Goal: Task Accomplishment & Management: Manage account settings

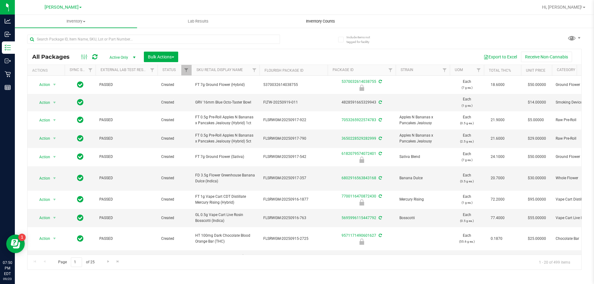
click at [308, 18] on uib-tab-heading "Inventory Counts" at bounding box center [320, 21] width 122 height 12
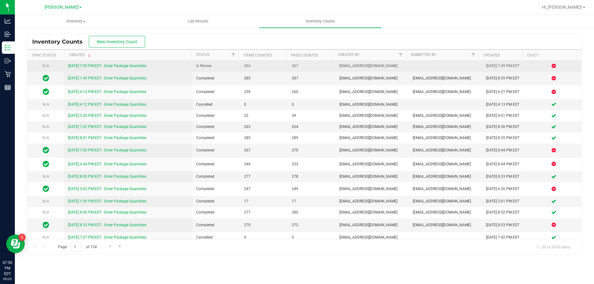
click at [133, 66] on link "[DATE] 7:05 PM EDT - Enter Package Quantities" at bounding box center [107, 66] width 78 height 4
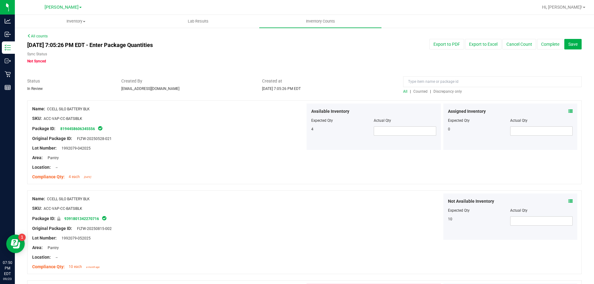
click at [449, 91] on span "Discrepancy only" at bounding box center [447, 91] width 28 height 4
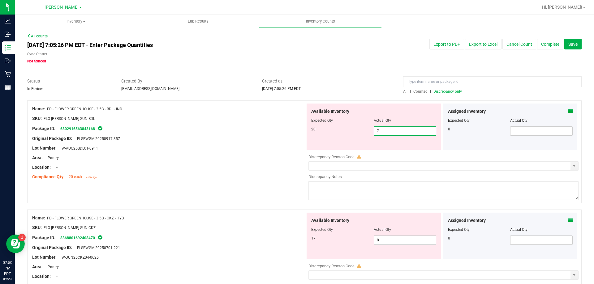
click at [394, 133] on span "7 7" at bounding box center [404, 130] width 62 height 9
type input "1"
type input "19"
click at [249, 211] on div "Name: FD - FLOWER GREENHOUSE - 3.5G - CKZ - HYB SKU: FLO-[PERSON_NAME]-SUN-CKZ …" at bounding box center [304, 261] width 554 height 103
click at [401, 240] on input "8" at bounding box center [405, 240] width 62 height 9
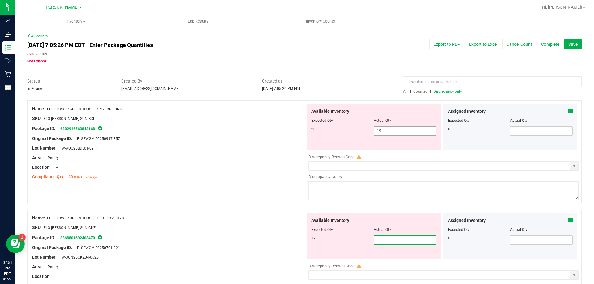
type input "17"
click at [435, 197] on textarea at bounding box center [443, 190] width 270 height 19
type input "17"
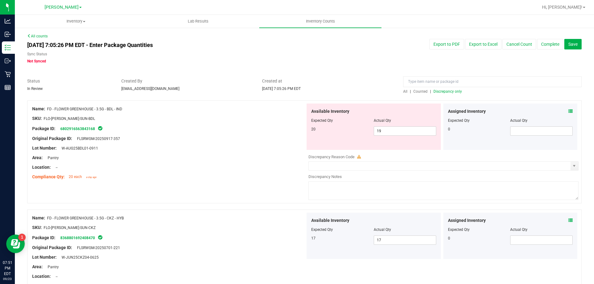
click at [573, 114] on div "Assigned Inventory Expected Qty Actual Qty 0" at bounding box center [510, 127] width 137 height 46
click at [573, 111] on div "Assigned Inventory Expected Qty Actual Qty 0" at bounding box center [510, 127] width 137 height 46
click at [568, 111] on icon at bounding box center [570, 111] width 4 height 4
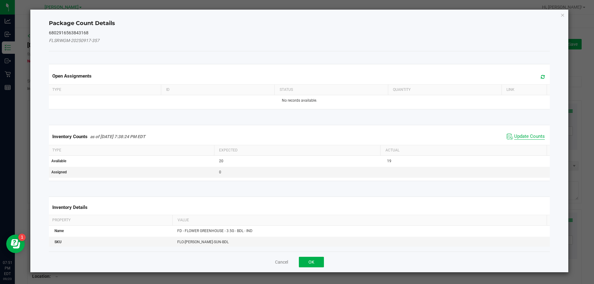
click at [528, 138] on span "Update Counts" at bounding box center [529, 137] width 31 height 6
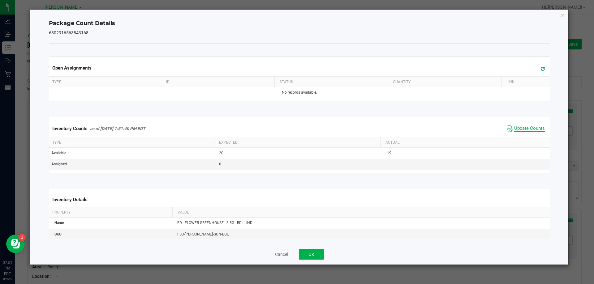
click at [524, 127] on span "Update Counts" at bounding box center [529, 129] width 31 height 6
click at [318, 258] on button "OK" at bounding box center [311, 254] width 25 height 11
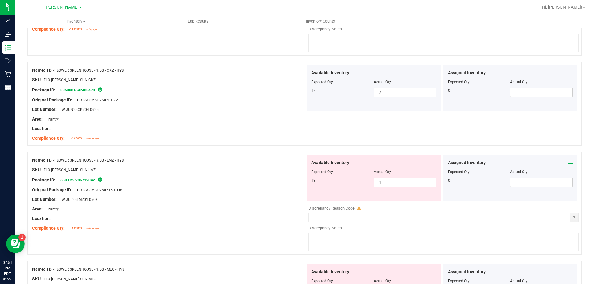
scroll to position [149, 0]
click at [405, 182] on input "11" at bounding box center [405, 181] width 62 height 9
type input "19"
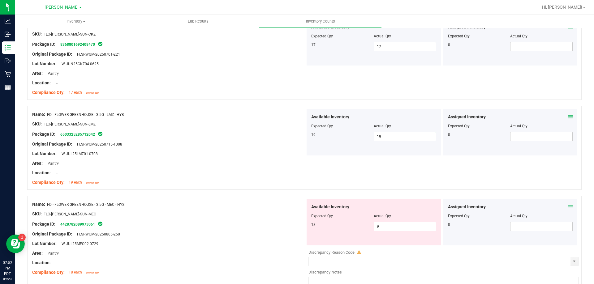
scroll to position [264, 0]
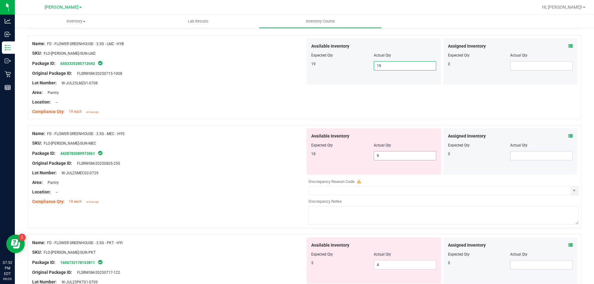
click at [407, 155] on input "9" at bounding box center [405, 156] width 62 height 9
type input "17"
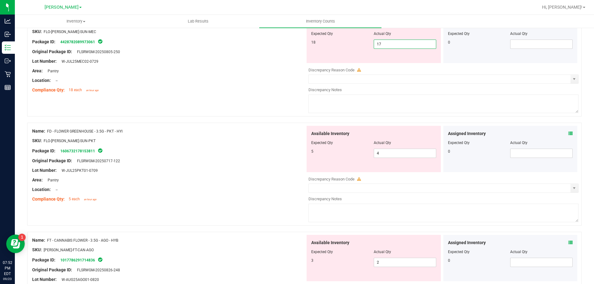
scroll to position [377, 0]
click at [406, 150] on input "4" at bounding box center [405, 152] width 62 height 9
click at [244, 180] on div "Area: Pantry" at bounding box center [168, 179] width 273 height 6
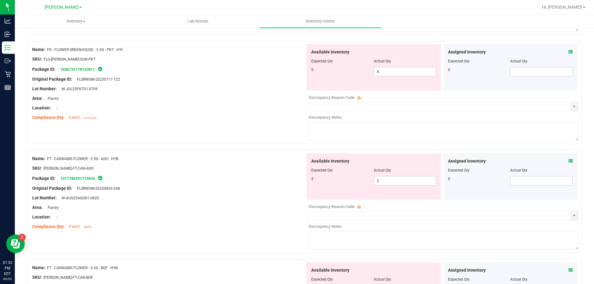
scroll to position [476, 0]
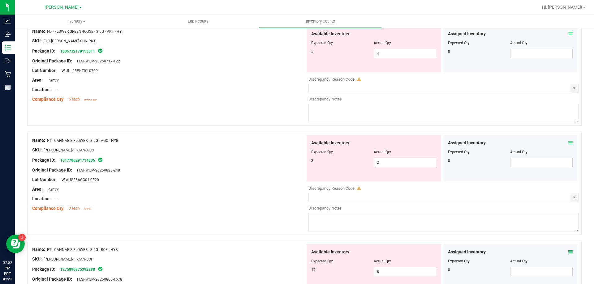
click at [397, 164] on input "2" at bounding box center [405, 162] width 62 height 9
click at [568, 143] on icon at bounding box center [570, 143] width 4 height 4
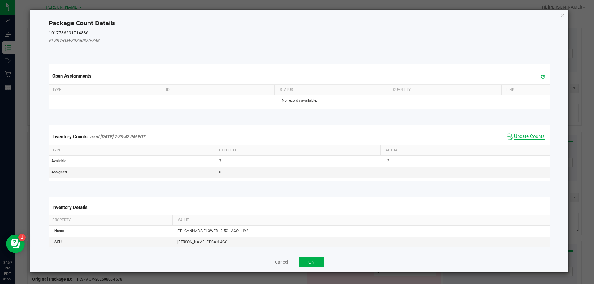
click at [521, 137] on span "Update Counts" at bounding box center [529, 137] width 31 height 6
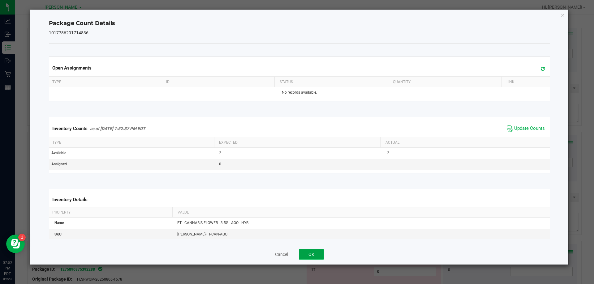
click at [318, 256] on button "OK" at bounding box center [311, 254] width 25 height 11
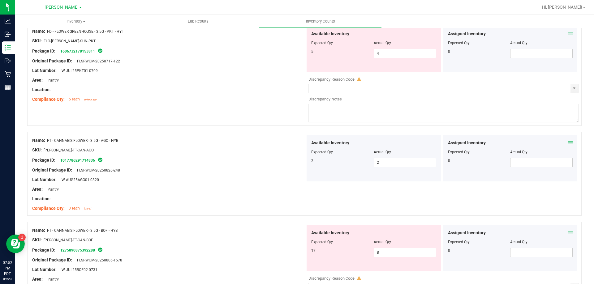
click at [568, 36] on span at bounding box center [570, 34] width 4 height 6
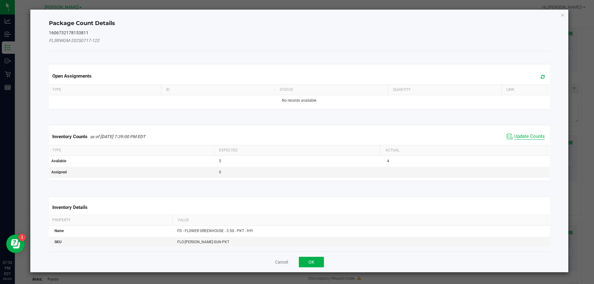
click at [521, 137] on span "Update Counts" at bounding box center [529, 137] width 31 height 6
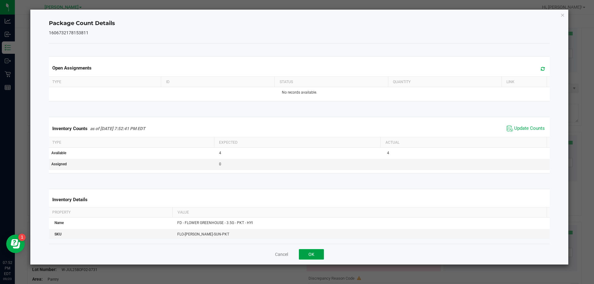
click at [315, 256] on button "OK" at bounding box center [311, 254] width 25 height 11
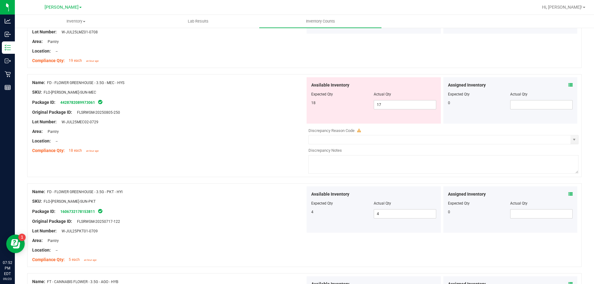
scroll to position [317, 0]
click at [568, 86] on icon at bounding box center [570, 84] width 4 height 4
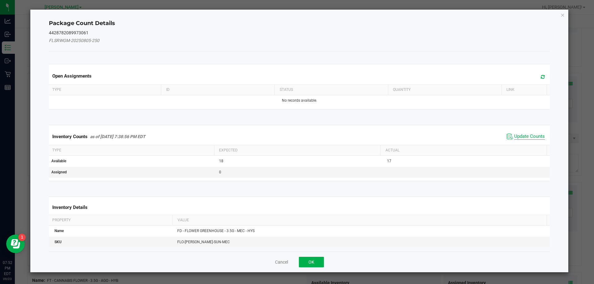
click at [528, 137] on span "Update Counts" at bounding box center [529, 137] width 31 height 6
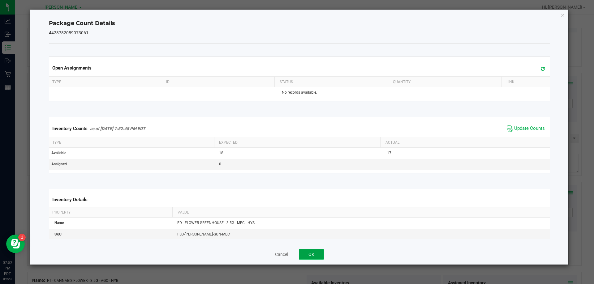
click at [318, 254] on button "OK" at bounding box center [311, 254] width 25 height 11
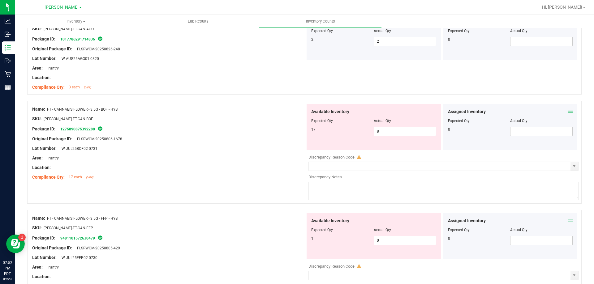
scroll to position [605, 0]
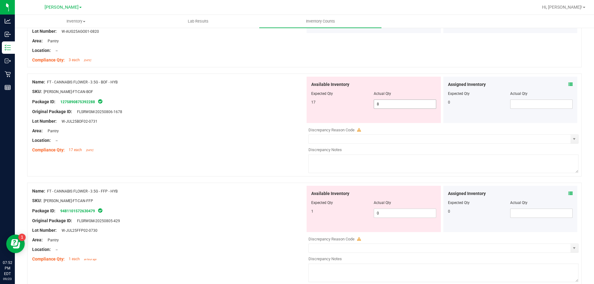
click at [409, 104] on input "8" at bounding box center [405, 104] width 62 height 9
type input "17"
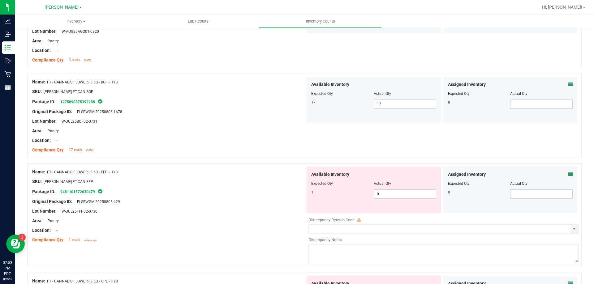
click at [568, 175] on icon at bounding box center [570, 174] width 4 height 4
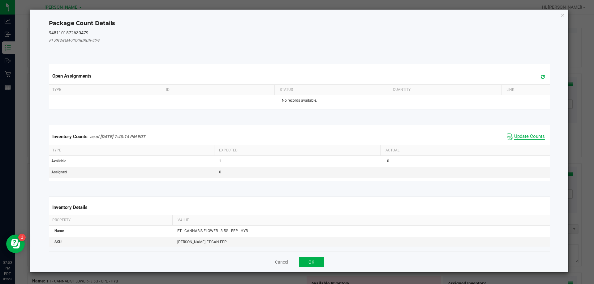
click at [528, 134] on span "Update Counts" at bounding box center [529, 137] width 31 height 6
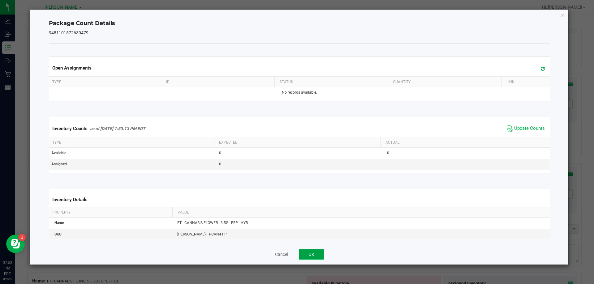
click at [314, 253] on button "OK" at bounding box center [311, 254] width 25 height 11
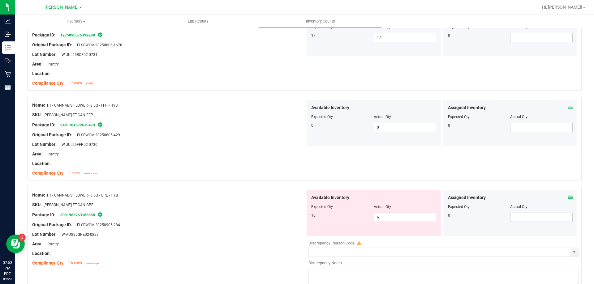
scroll to position [675, 0]
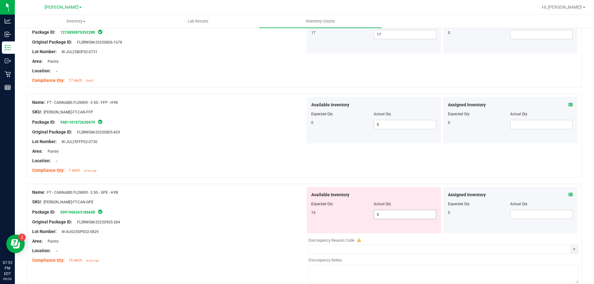
click at [399, 213] on input "6" at bounding box center [405, 214] width 62 height 9
type input "15"
click at [568, 194] on icon at bounding box center [570, 195] width 4 height 4
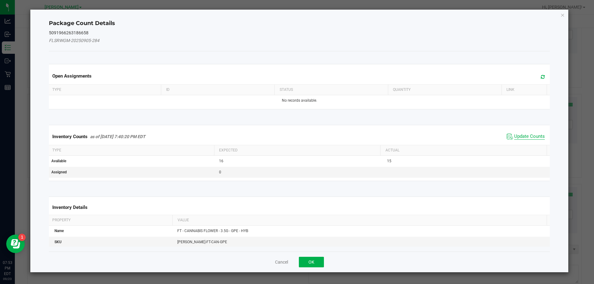
click at [527, 135] on span "Update Counts" at bounding box center [529, 137] width 31 height 6
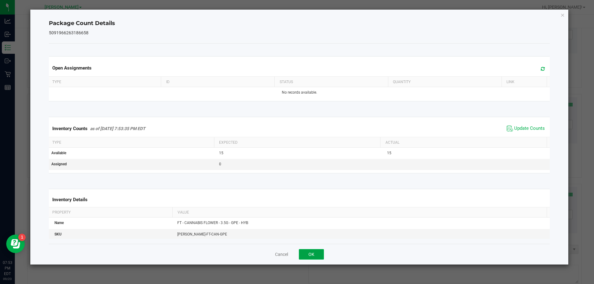
click at [312, 256] on button "OK" at bounding box center [311, 254] width 25 height 11
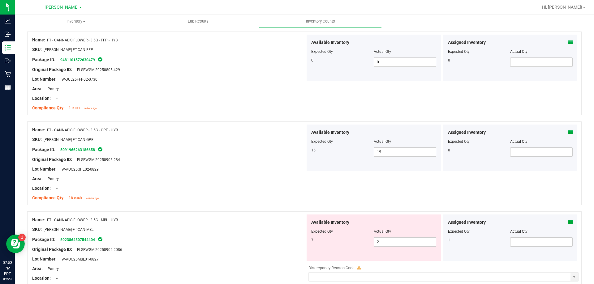
scroll to position [737, 0]
click at [568, 222] on icon at bounding box center [570, 222] width 4 height 4
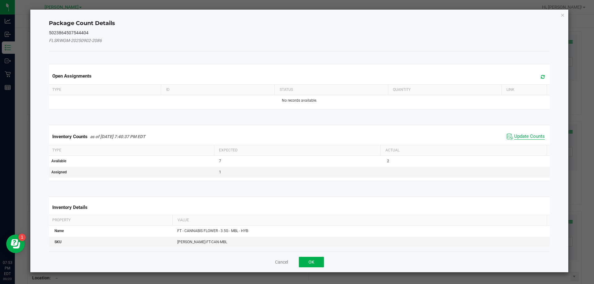
click at [524, 139] on span "Update Counts" at bounding box center [529, 137] width 31 height 6
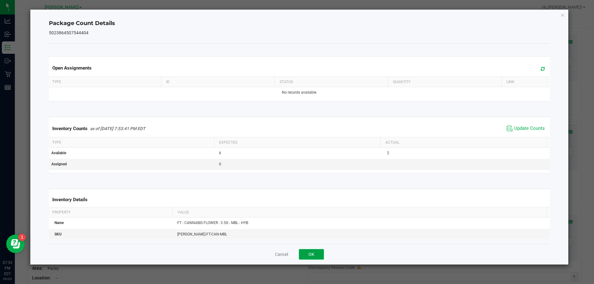
click at [318, 258] on button "OK" at bounding box center [311, 254] width 25 height 11
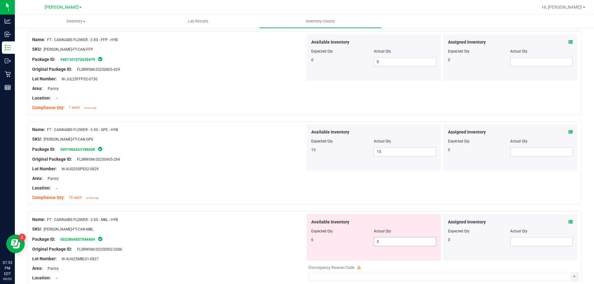
click at [408, 243] on input "2" at bounding box center [405, 241] width 62 height 9
type input "6"
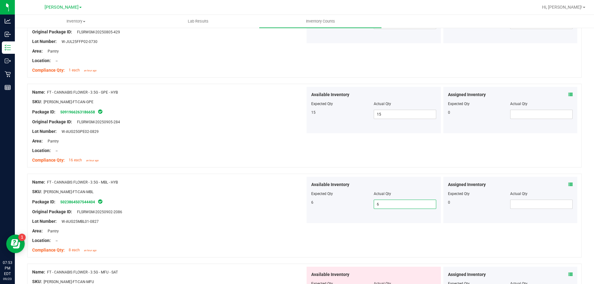
scroll to position [864, 0]
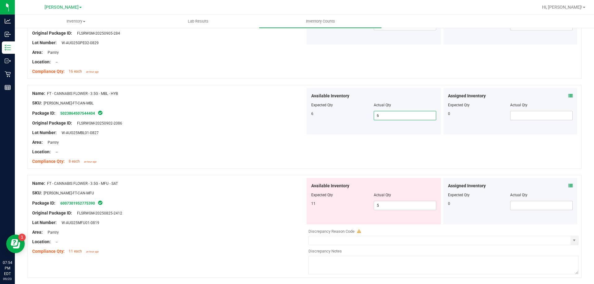
click at [568, 186] on icon at bounding box center [570, 186] width 4 height 4
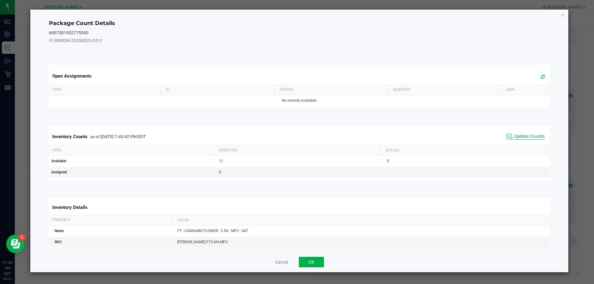
click at [524, 136] on span "Update Counts" at bounding box center [529, 137] width 31 height 6
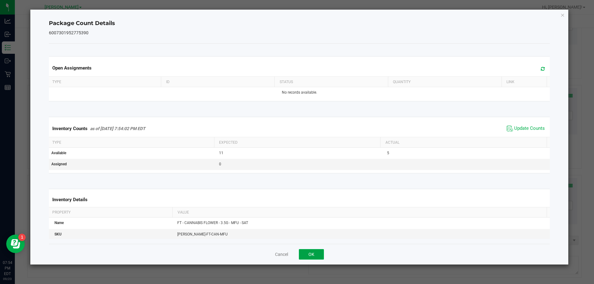
click at [313, 259] on button "OK" at bounding box center [311, 254] width 25 height 11
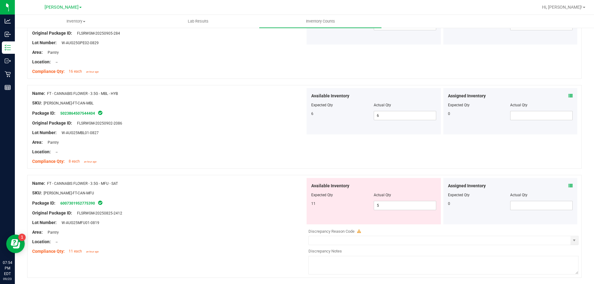
click at [251, 214] on div "Original Package ID: FLSRWGM-20250825-2412" at bounding box center [168, 213] width 273 height 6
click at [403, 204] on input "5" at bounding box center [405, 205] width 62 height 9
type input "11"
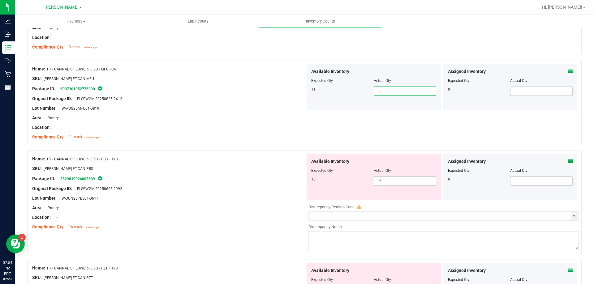
scroll to position [982, 0]
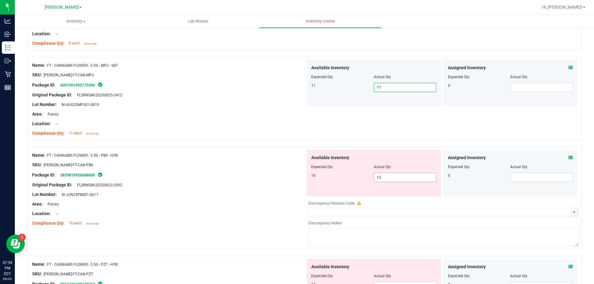
click at [409, 179] on input "12" at bounding box center [405, 177] width 62 height 9
type input "16"
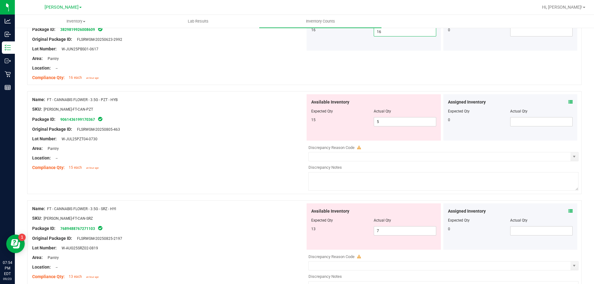
scroll to position [1127, 0]
click at [396, 122] on input "5" at bounding box center [405, 122] width 62 height 9
type input "15"
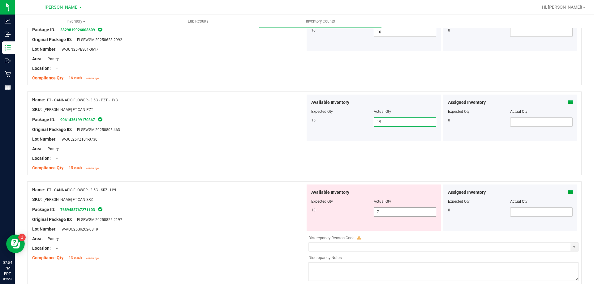
click at [405, 214] on input "7" at bounding box center [405, 212] width 62 height 9
click at [568, 192] on icon at bounding box center [570, 192] width 4 height 4
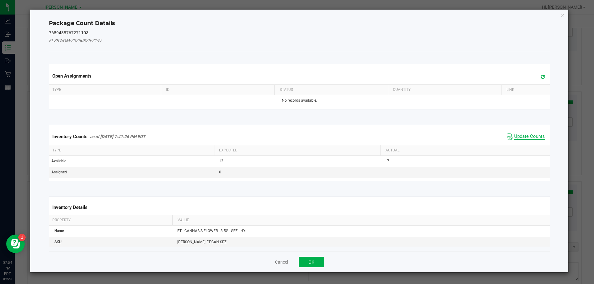
click at [517, 137] on span "Update Counts" at bounding box center [529, 137] width 31 height 6
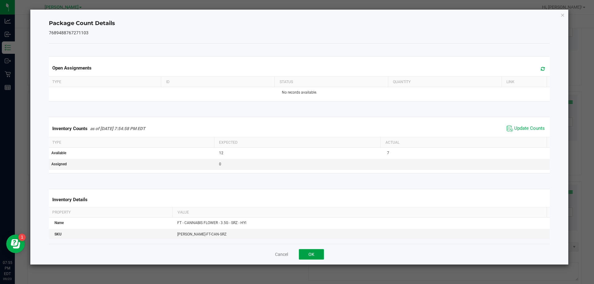
click at [318, 252] on button "OK" at bounding box center [311, 254] width 25 height 11
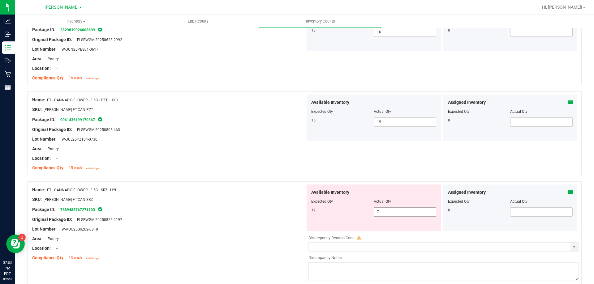
click at [395, 213] on input "7" at bounding box center [405, 212] width 62 height 9
type input "11"
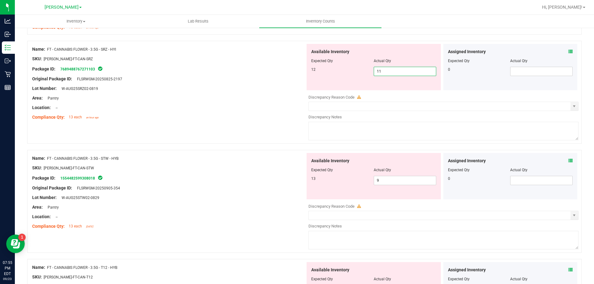
scroll to position [1268, 0]
click at [243, 181] on div at bounding box center [168, 182] width 273 height 3
click at [401, 181] on input "9" at bounding box center [405, 180] width 62 height 9
type input "1"
type input "13"
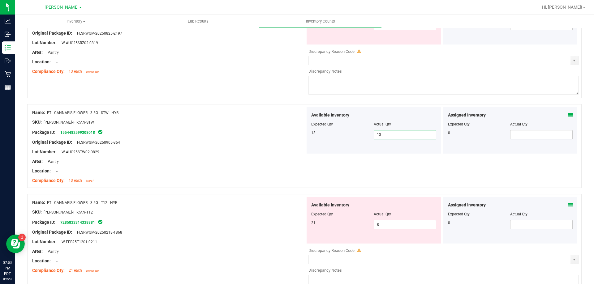
scroll to position [1342, 0]
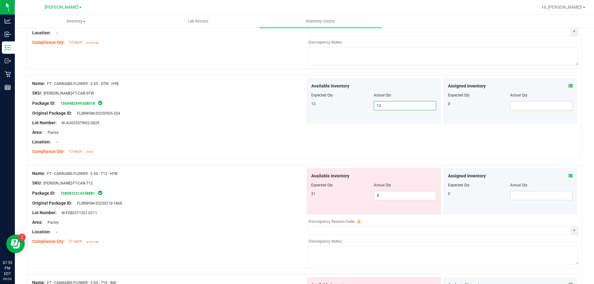
click at [568, 177] on icon at bounding box center [570, 176] width 4 height 4
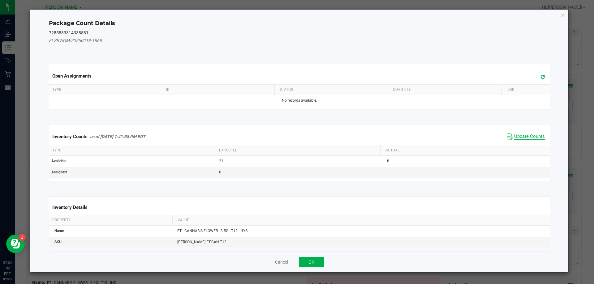
click at [517, 137] on span "Update Counts" at bounding box center [529, 137] width 31 height 6
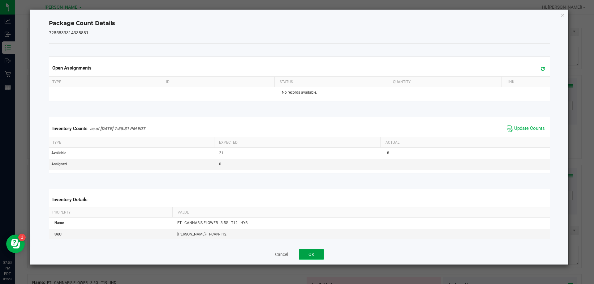
click at [313, 256] on button "OK" at bounding box center [311, 254] width 25 height 11
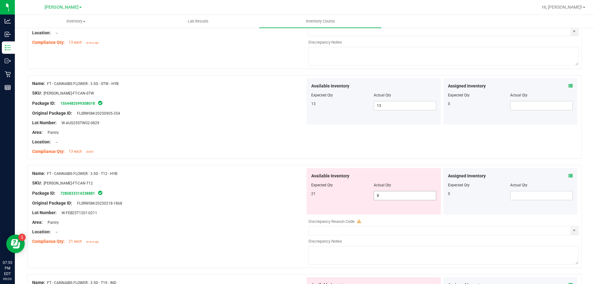
click at [417, 197] on input "8" at bounding box center [405, 195] width 62 height 9
type input "21"
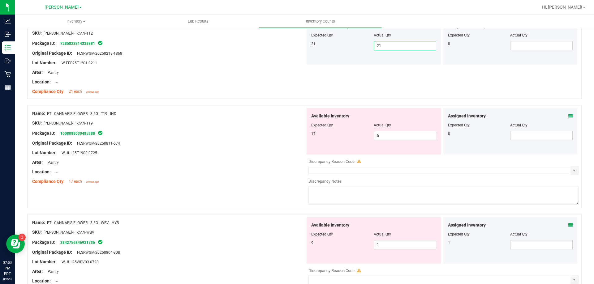
scroll to position [1494, 0]
click at [402, 133] on input "6" at bounding box center [405, 134] width 62 height 9
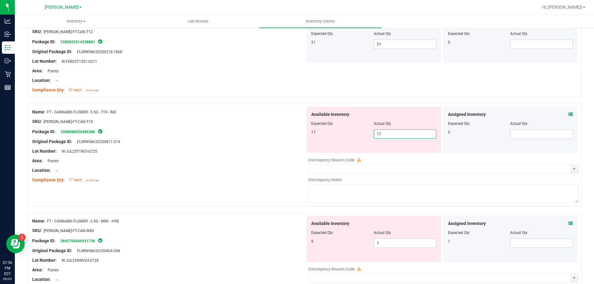
type input "17"
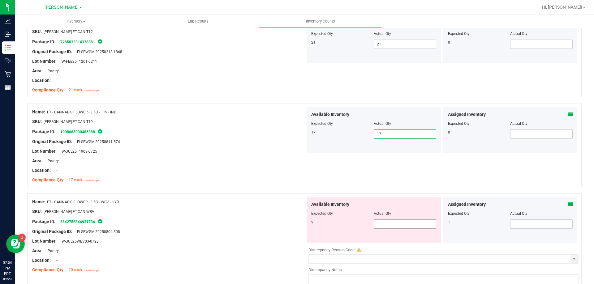
click at [408, 225] on input "1" at bounding box center [405, 224] width 62 height 9
type input "9"
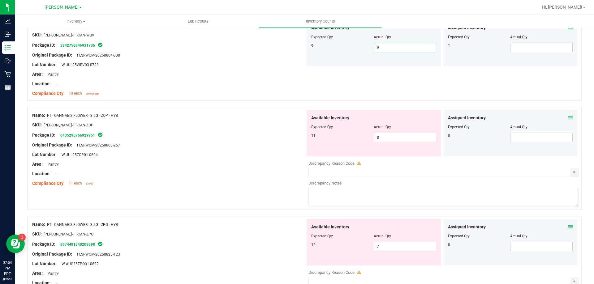
scroll to position [1679, 0]
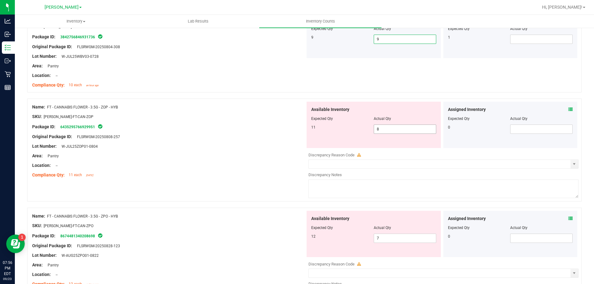
click at [413, 130] on input "8" at bounding box center [405, 129] width 62 height 9
type input "11"
click at [400, 236] on div "Available Inventory Expected Qty Actual Qty 12 7 7" at bounding box center [373, 234] width 134 height 46
type input "11"
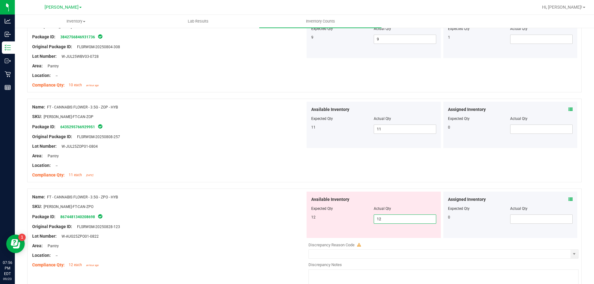
type input "12"
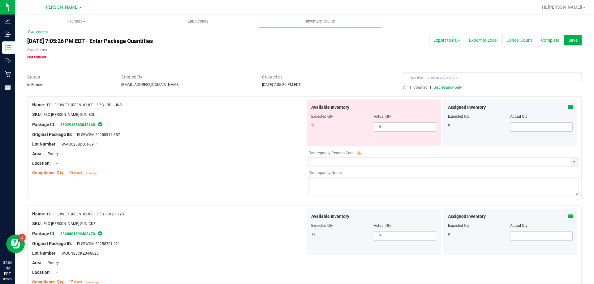
scroll to position [0, 0]
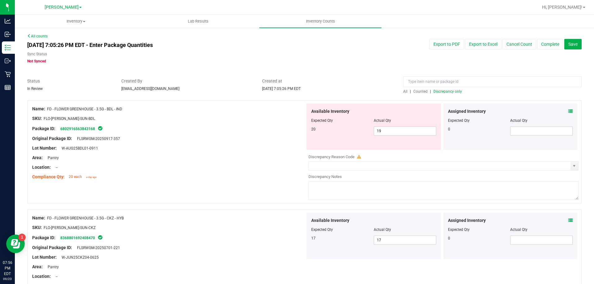
click at [454, 91] on span "Discrepancy only" at bounding box center [447, 91] width 28 height 4
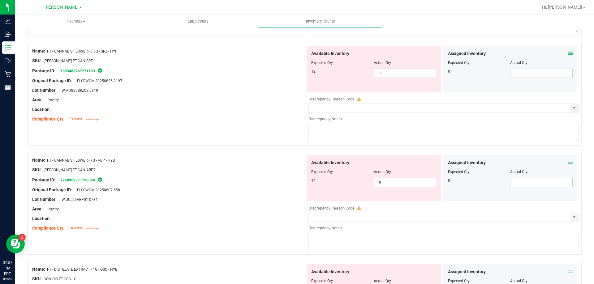
scroll to position [317, 0]
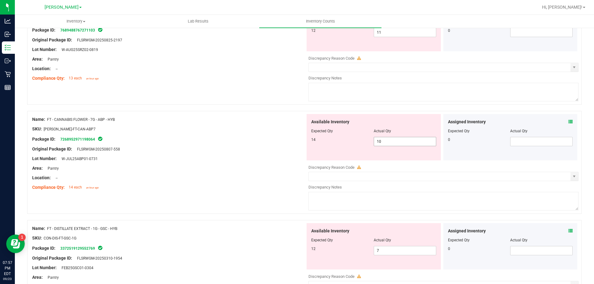
click at [406, 143] on input "10" at bounding box center [405, 141] width 62 height 9
type input "14"
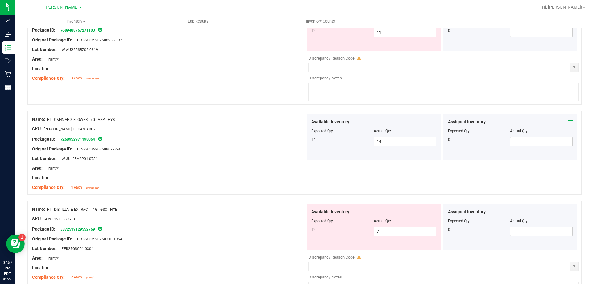
click at [393, 232] on input "7" at bounding box center [405, 231] width 62 height 9
type input "12"
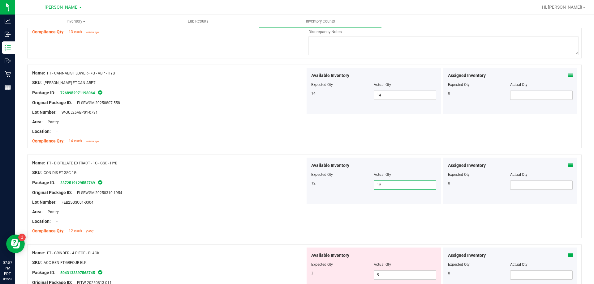
scroll to position [483, 0]
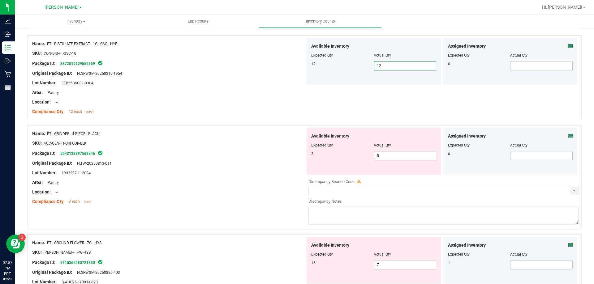
click at [405, 157] on input "5" at bounding box center [405, 156] width 62 height 9
click at [568, 138] on icon at bounding box center [570, 136] width 4 height 4
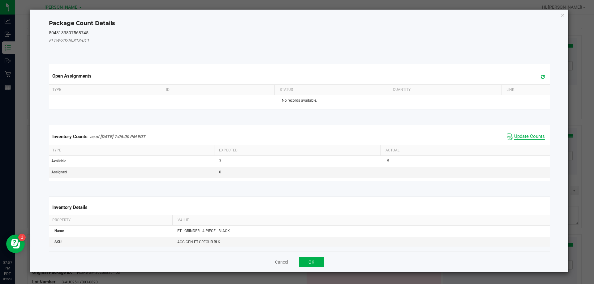
click at [522, 134] on span "Update Counts" at bounding box center [529, 137] width 31 height 6
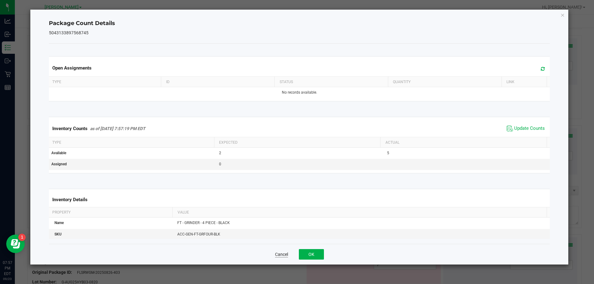
click at [282, 256] on button "Cancel" at bounding box center [281, 254] width 13 height 6
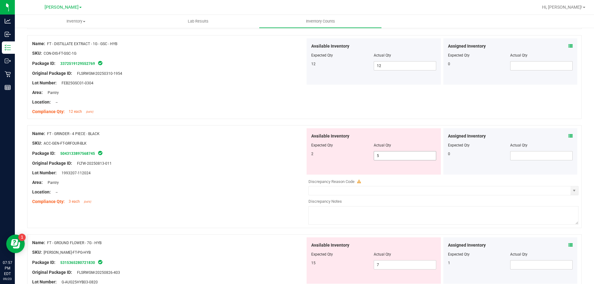
click at [392, 157] on input "5" at bounding box center [405, 156] width 62 height 9
type input "2"
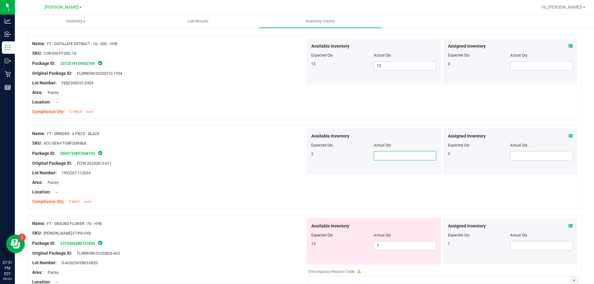
type input "2"
click at [413, 246] on input "7" at bounding box center [405, 245] width 62 height 9
type input "15"
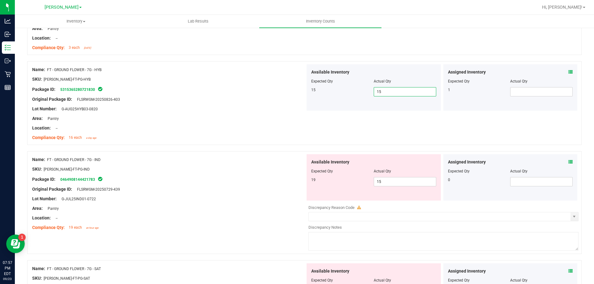
scroll to position [649, 0]
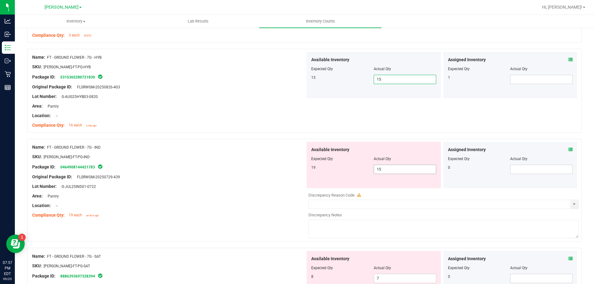
click at [396, 173] on input "15" at bounding box center [405, 169] width 62 height 9
type input "19"
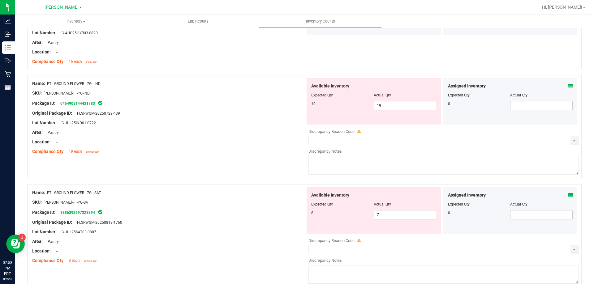
scroll to position [717, 0]
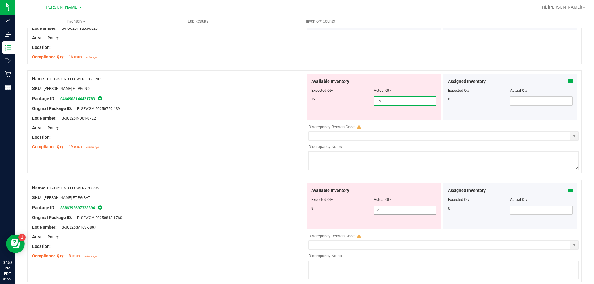
click at [397, 210] on div "Available Inventory Expected Qty Actual Qty 8 7 7" at bounding box center [441, 232] width 273 height 98
type input "19"
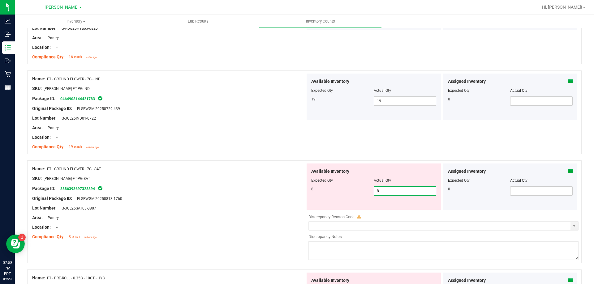
type input "8"
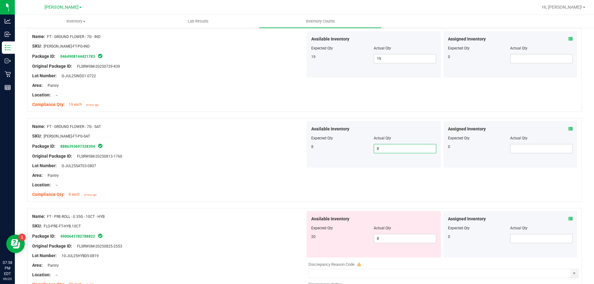
scroll to position [817, 0]
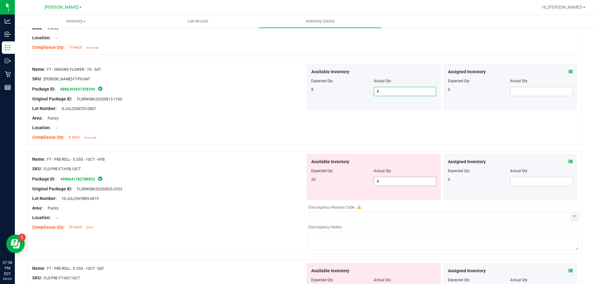
click at [394, 182] on input "8" at bounding box center [405, 181] width 62 height 9
type input "20"
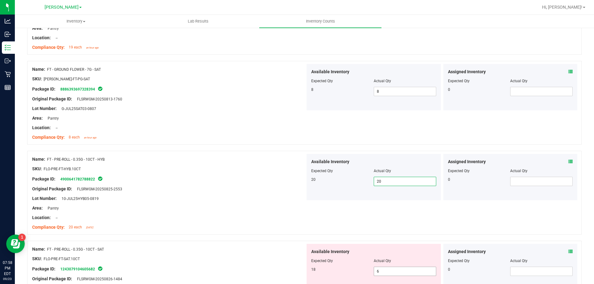
click at [403, 272] on input "6" at bounding box center [405, 271] width 62 height 9
type input "18"
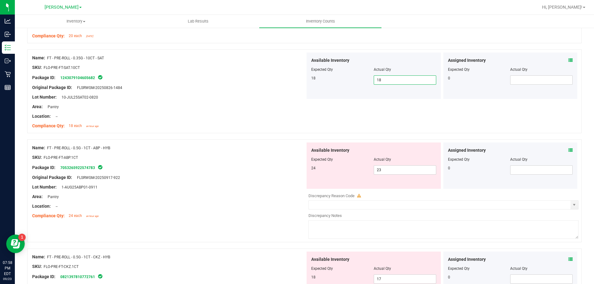
scroll to position [1016, 0]
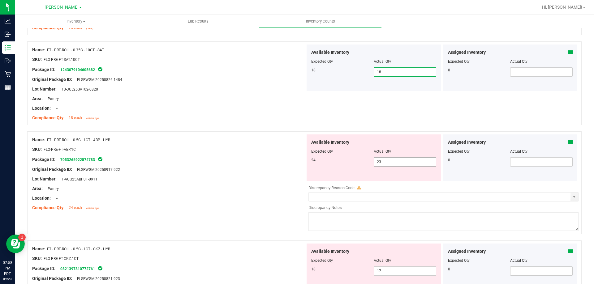
click at [397, 160] on input "23" at bounding box center [405, 162] width 62 height 9
click at [568, 141] on icon at bounding box center [570, 142] width 4 height 4
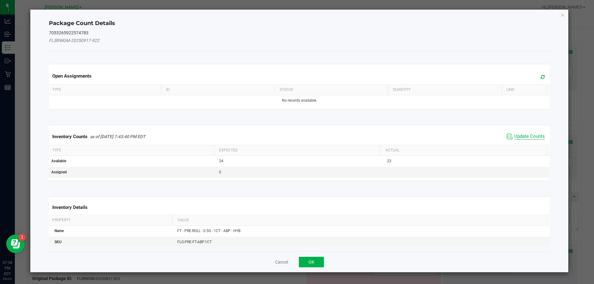
click at [514, 137] on span "Update Counts" at bounding box center [529, 137] width 31 height 6
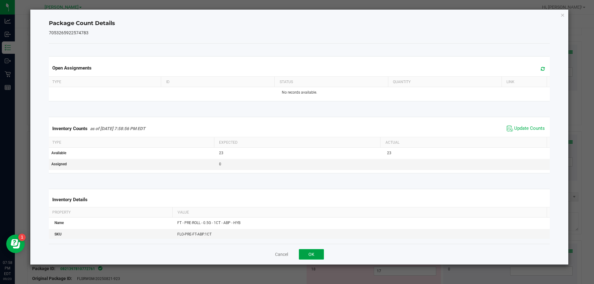
click at [315, 252] on button "OK" at bounding box center [311, 254] width 25 height 11
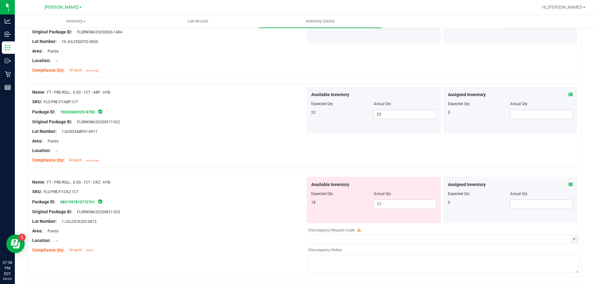
scroll to position [1116, 0]
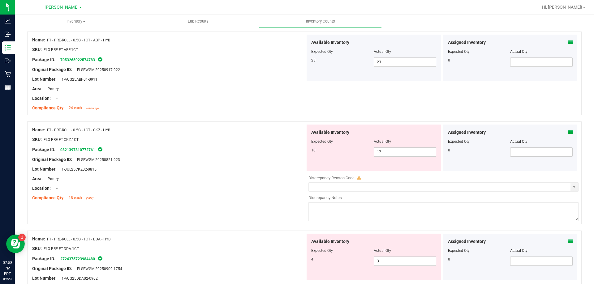
click at [568, 130] on icon at bounding box center [570, 132] width 4 height 4
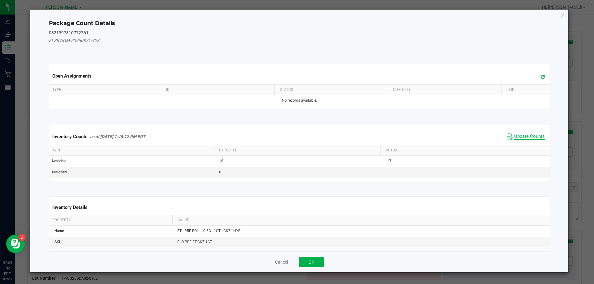
click at [519, 137] on span "Update Counts" at bounding box center [529, 137] width 31 height 6
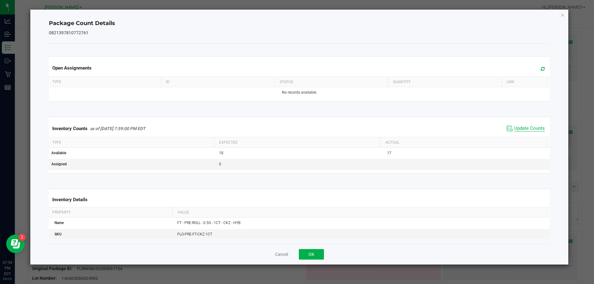
click at [521, 126] on span "Update Counts" at bounding box center [529, 129] width 31 height 6
click at [318, 252] on button "OK" at bounding box center [311, 254] width 25 height 11
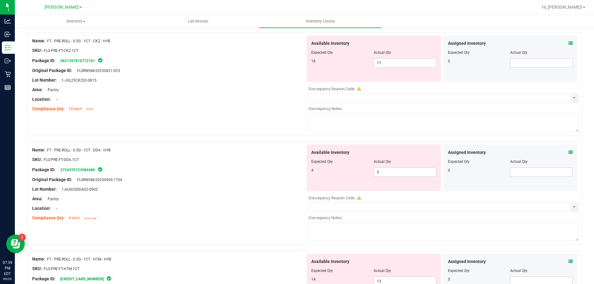
scroll to position [1206, 0]
click at [568, 151] on icon at bounding box center [570, 151] width 4 height 4
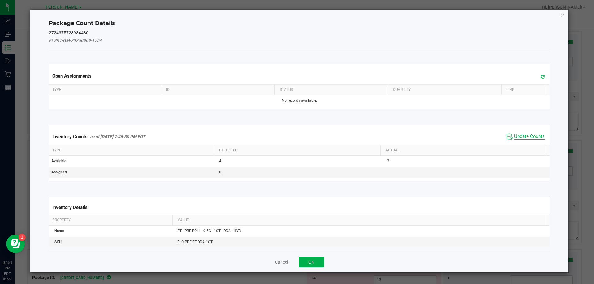
click at [516, 137] on span "Update Counts" at bounding box center [529, 137] width 31 height 6
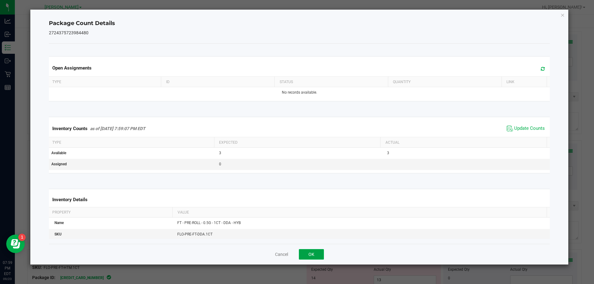
click at [319, 252] on button "OK" at bounding box center [311, 254] width 25 height 11
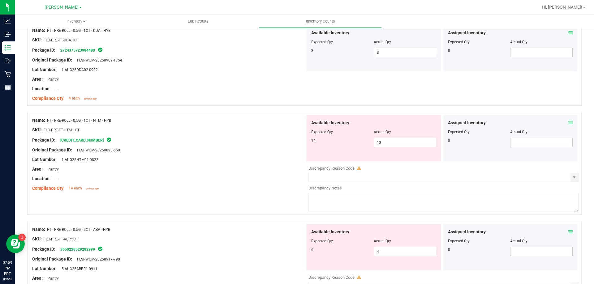
scroll to position [1327, 0]
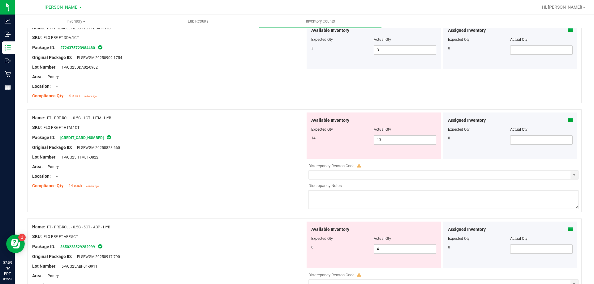
click at [568, 120] on icon at bounding box center [570, 120] width 4 height 4
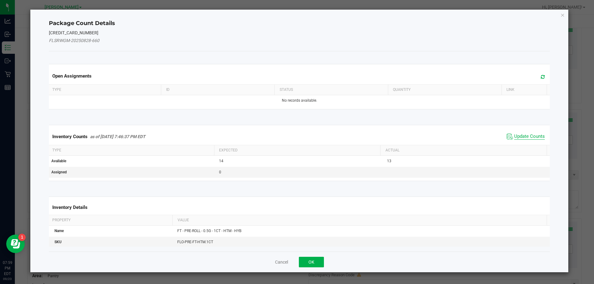
click at [522, 135] on span "Update Counts" at bounding box center [529, 137] width 31 height 6
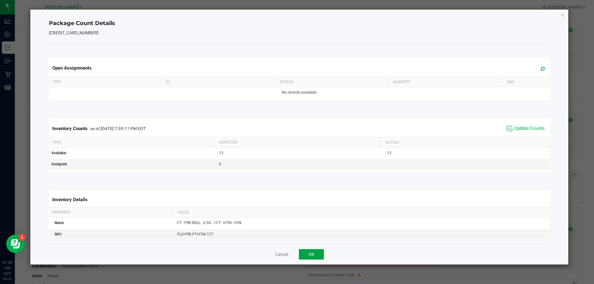
click at [317, 257] on button "OK" at bounding box center [311, 254] width 25 height 11
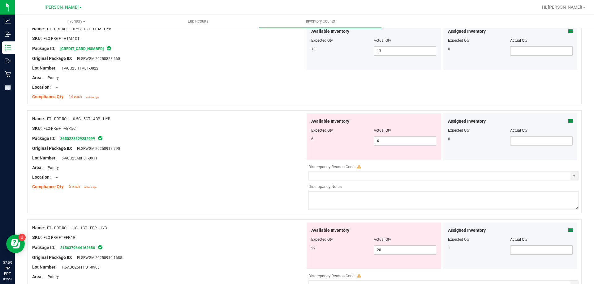
scroll to position [1417, 0]
click at [568, 119] on icon at bounding box center [570, 120] width 4 height 4
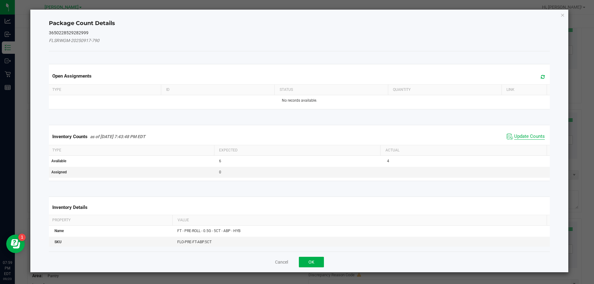
click at [521, 135] on span "Update Counts" at bounding box center [529, 137] width 31 height 6
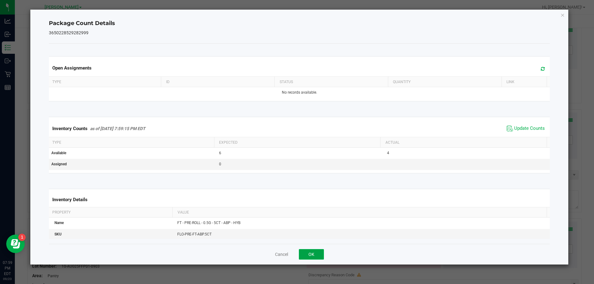
click at [315, 258] on button "OK" at bounding box center [311, 254] width 25 height 11
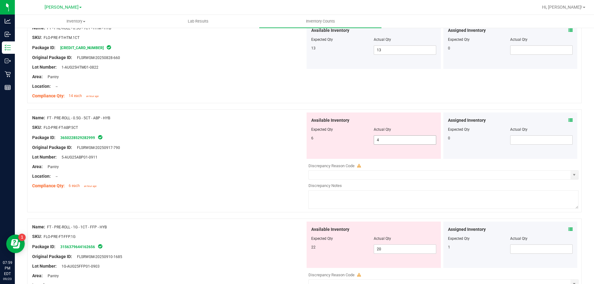
click at [401, 142] on input "4" at bounding box center [405, 140] width 62 height 9
type input "6"
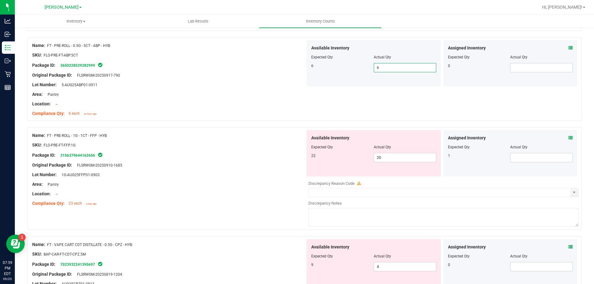
scroll to position [1491, 0]
click at [392, 157] on input "20" at bounding box center [405, 156] width 62 height 9
click at [568, 137] on icon at bounding box center [570, 137] width 4 height 4
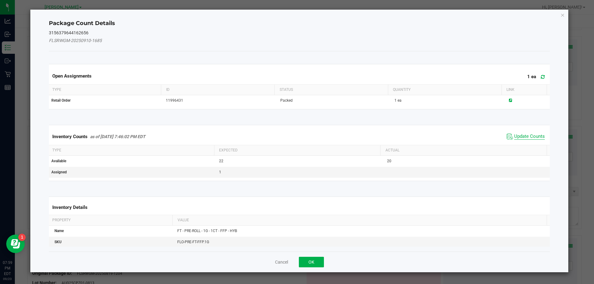
click at [516, 139] on span "Update Counts" at bounding box center [529, 137] width 31 height 6
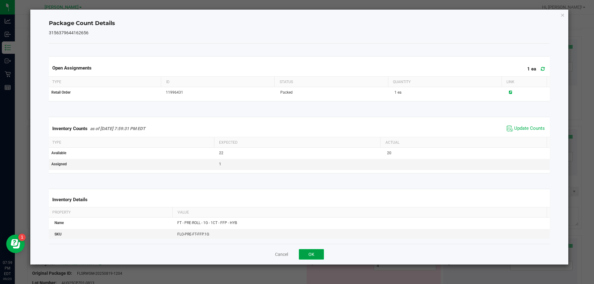
click at [315, 259] on button "OK" at bounding box center [311, 254] width 25 height 11
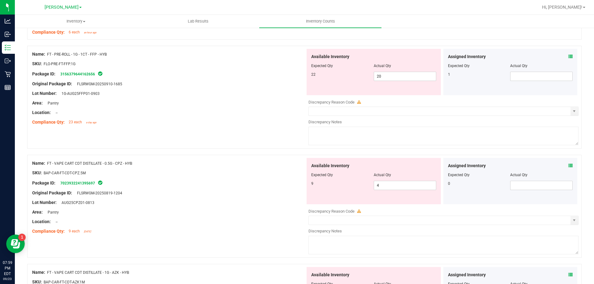
scroll to position [1574, 0]
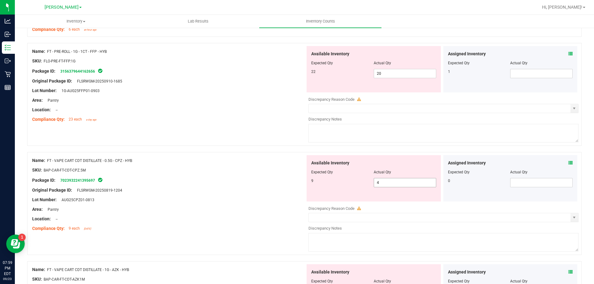
click at [419, 184] on input "4" at bounding box center [405, 182] width 62 height 9
type input "9"
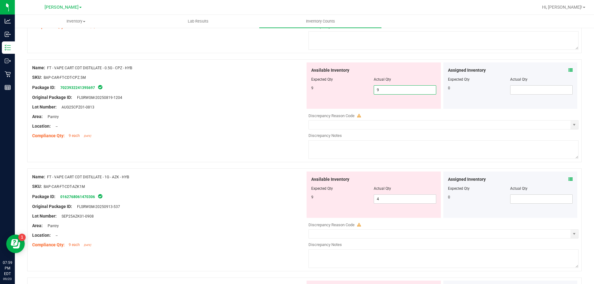
scroll to position [1670, 0]
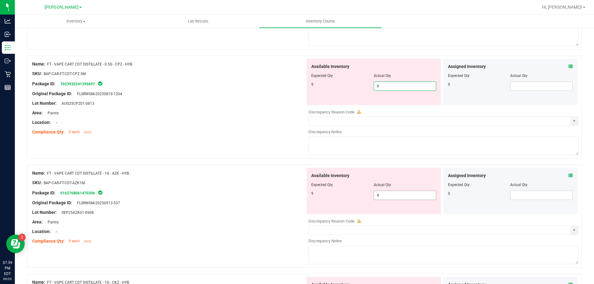
click at [398, 197] on div "Available Inventory Expected Qty Actual Qty 9 4 4" at bounding box center [441, 217] width 273 height 98
type input "9"
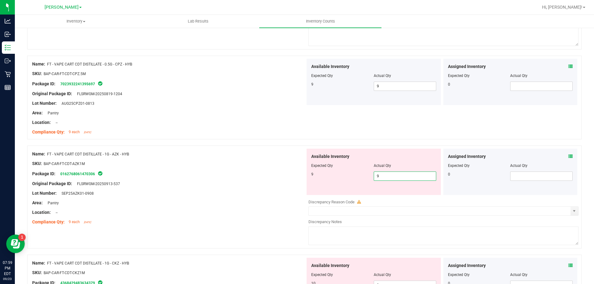
type input "9"
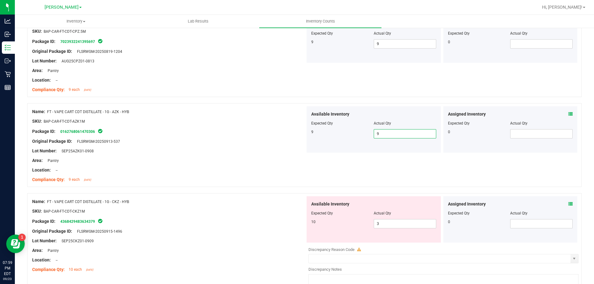
scroll to position [1752, 0]
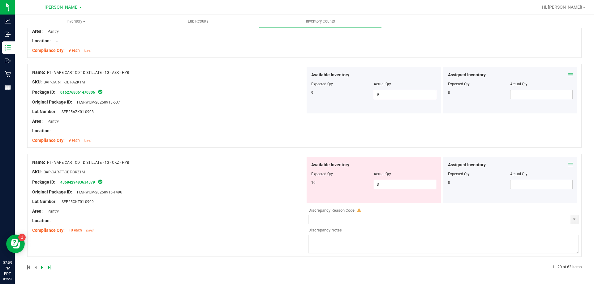
click at [396, 186] on input "3" at bounding box center [405, 184] width 62 height 9
type input "8"
click at [568, 165] on icon at bounding box center [570, 165] width 4 height 4
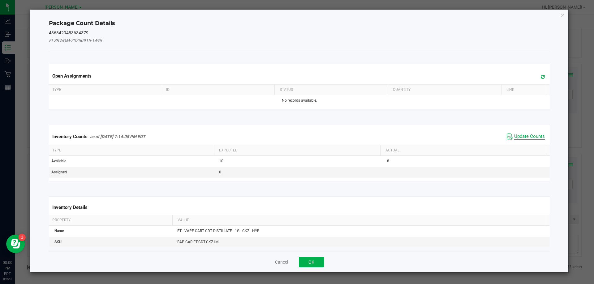
click at [518, 135] on span "Update Counts" at bounding box center [529, 137] width 31 height 6
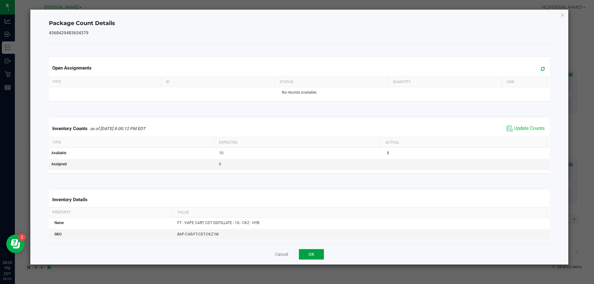
click at [317, 250] on button "OK" at bounding box center [311, 254] width 25 height 11
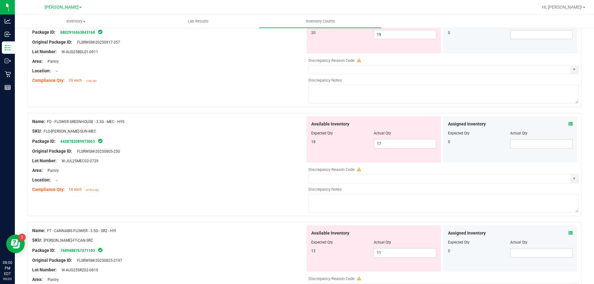
scroll to position [0, 0]
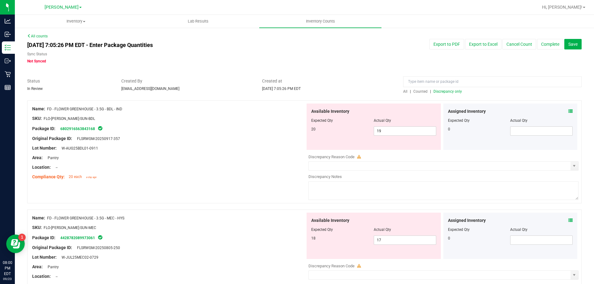
click at [450, 92] on span "Discrepancy only" at bounding box center [447, 91] width 28 height 4
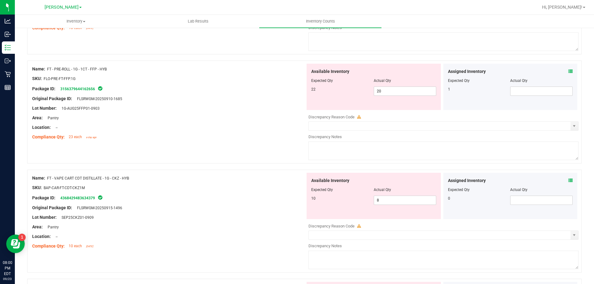
scroll to position [546, 0]
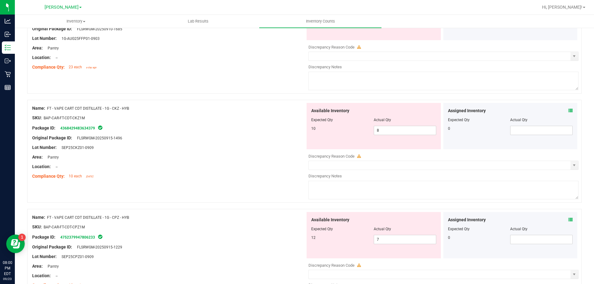
click at [245, 238] on div "Package ID: 4752379947806233" at bounding box center [168, 236] width 273 height 7
click at [399, 241] on input "7" at bounding box center [405, 239] width 62 height 9
type input "12"
click at [491, 194] on textarea at bounding box center [443, 190] width 270 height 19
type input "12"
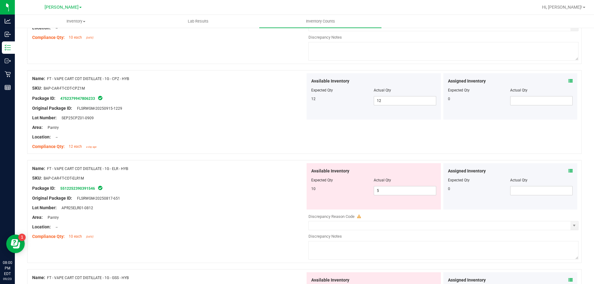
scroll to position [703, 0]
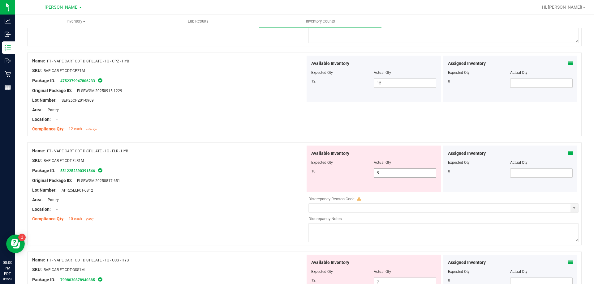
click at [402, 172] on input "5" at bounding box center [405, 173] width 62 height 9
type input "10"
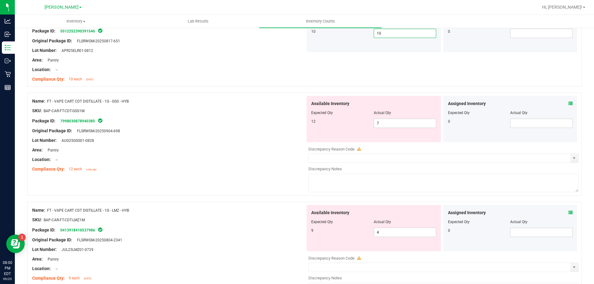
scroll to position [844, 0]
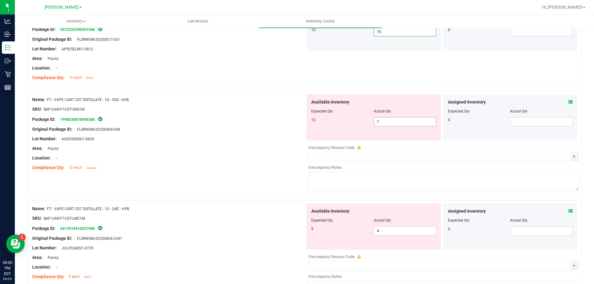
click at [403, 123] on input "7" at bounding box center [405, 121] width 62 height 9
type input "12"
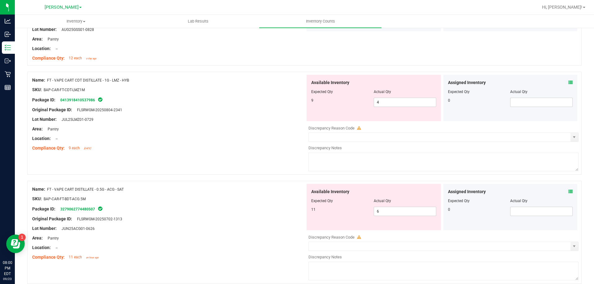
scroll to position [954, 0]
click at [410, 99] on input "4" at bounding box center [405, 101] width 62 height 9
type input "9"
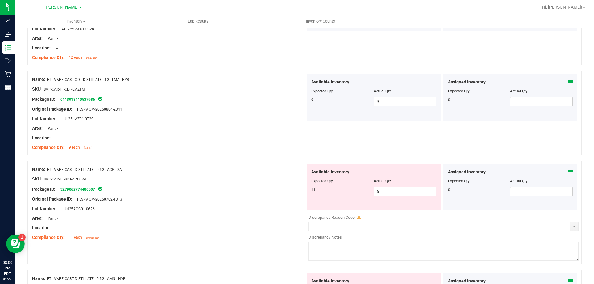
click at [404, 192] on input "6" at bounding box center [405, 191] width 62 height 9
type input "11"
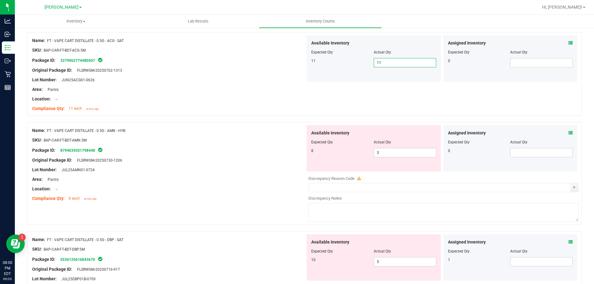
scroll to position [1085, 0]
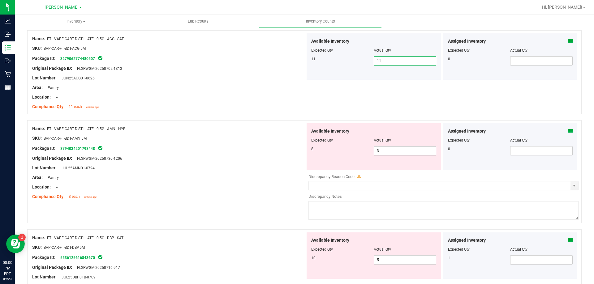
click at [402, 152] on input "3" at bounding box center [405, 151] width 62 height 9
click at [405, 151] on input "3" at bounding box center [405, 151] width 62 height 9
type input "5"
type input "8"
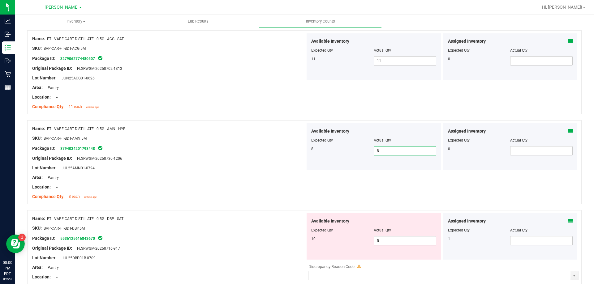
click at [404, 240] on input "5" at bounding box center [405, 241] width 62 height 9
type input "10"
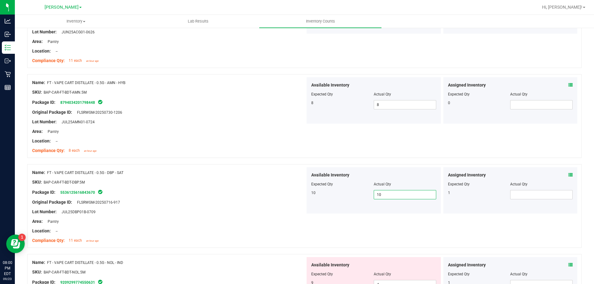
scroll to position [1184, 0]
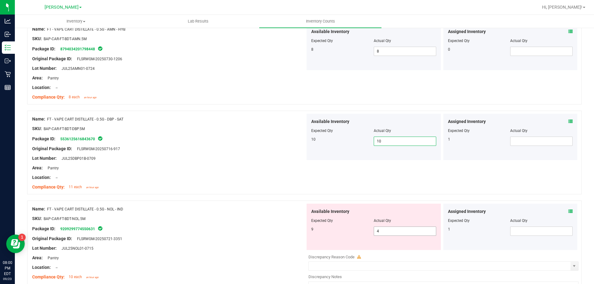
click at [397, 229] on input "4" at bounding box center [405, 231] width 62 height 9
type input "9"
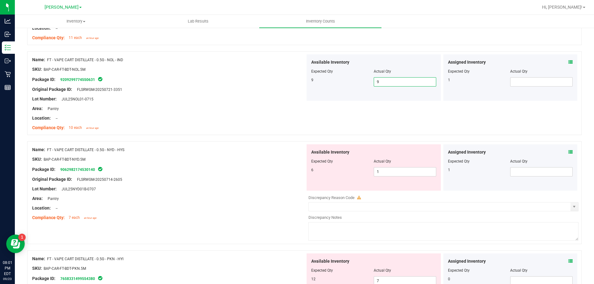
scroll to position [1334, 0]
click at [402, 170] on input "1" at bounding box center [405, 171] width 62 height 9
type input "5"
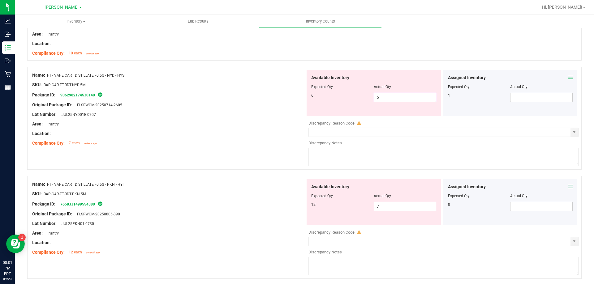
scroll to position [1469, 0]
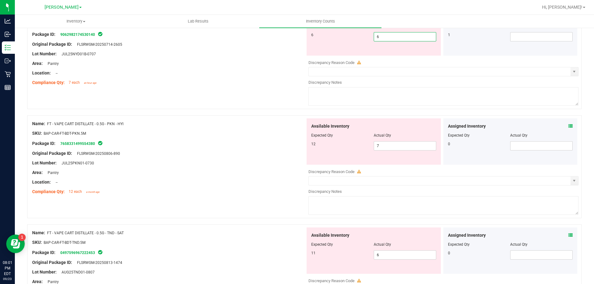
type input "6"
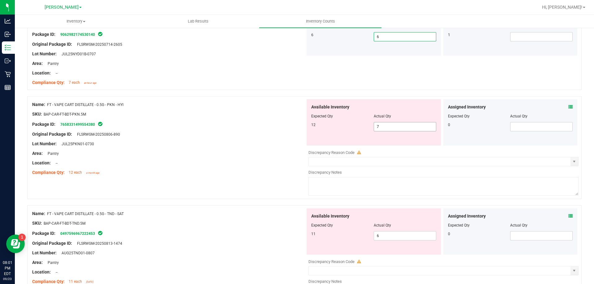
click at [406, 126] on input "7" at bounding box center [405, 126] width 62 height 9
type input "12"
click at [242, 207] on div "Name: FT - VAPE CART DISTILLATE - 0.5G - TND - SAT SKU: BAP-CAR-FT-BDT-TND.5M P…" at bounding box center [304, 256] width 554 height 103
type input "12"
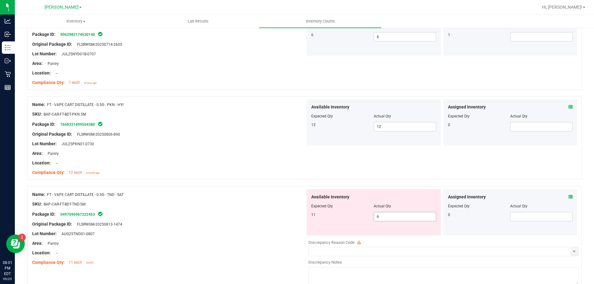
click at [403, 216] on input "6" at bounding box center [405, 216] width 62 height 9
type input "11"
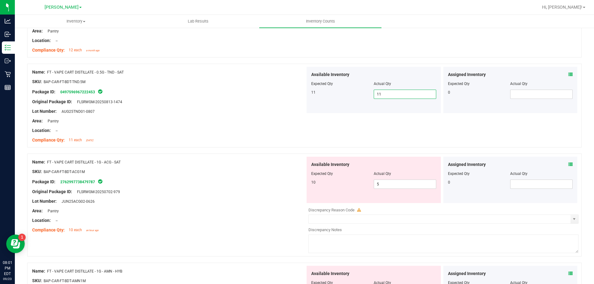
scroll to position [1603, 0]
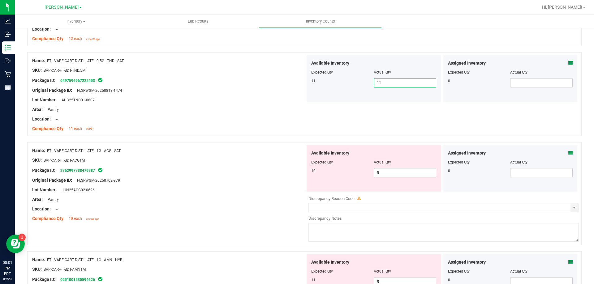
click at [388, 173] on input "5" at bounding box center [405, 173] width 62 height 9
type input "10"
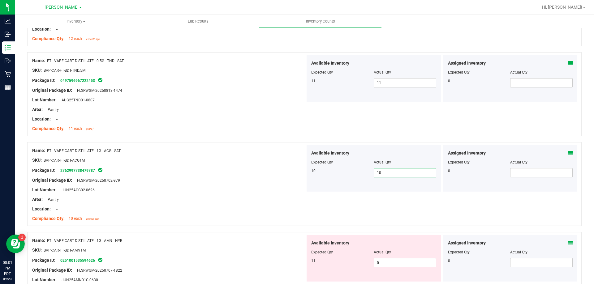
click at [395, 264] on input "5" at bounding box center [405, 262] width 62 height 9
type input "5"
click at [568, 241] on icon at bounding box center [570, 243] width 4 height 4
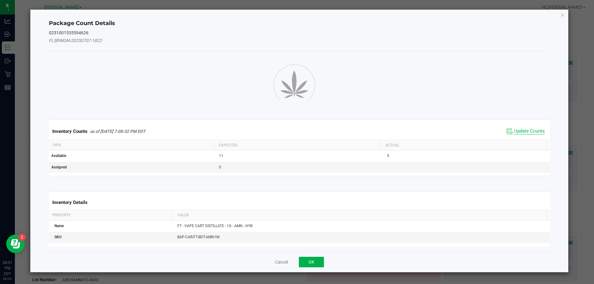
click at [528, 130] on span "Update Counts" at bounding box center [529, 131] width 31 height 6
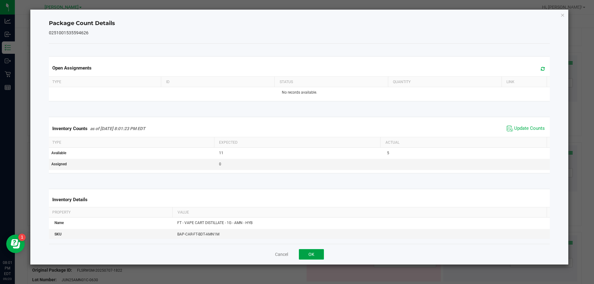
click at [315, 258] on button "OK" at bounding box center [311, 254] width 25 height 11
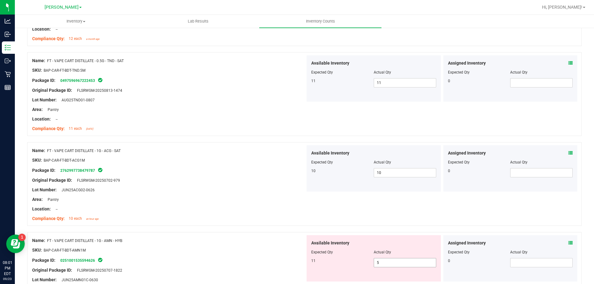
click at [390, 263] on input "5" at bounding box center [405, 262] width 62 height 9
type input "10"
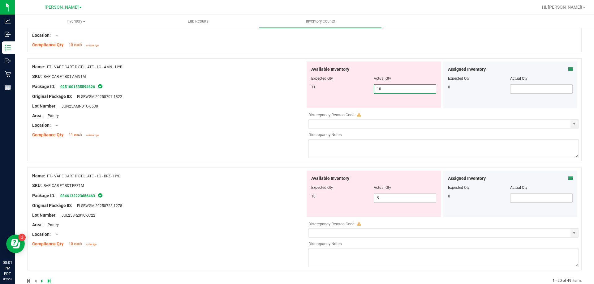
scroll to position [1780, 0]
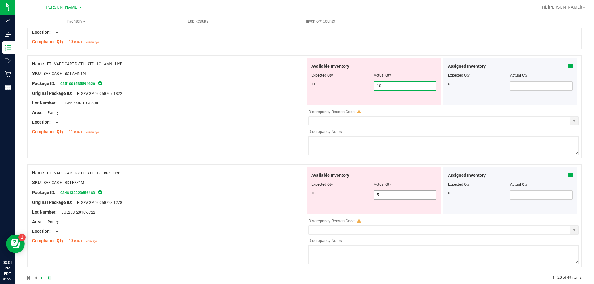
click at [401, 197] on input "5" at bounding box center [405, 195] width 62 height 9
type input "10"
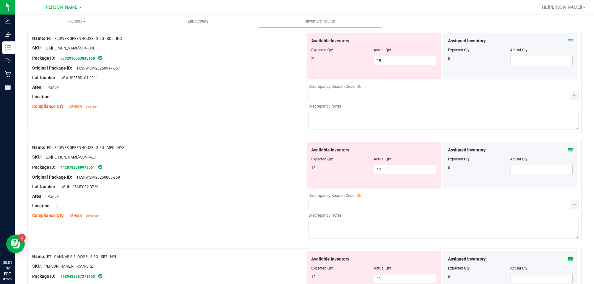
scroll to position [0, 0]
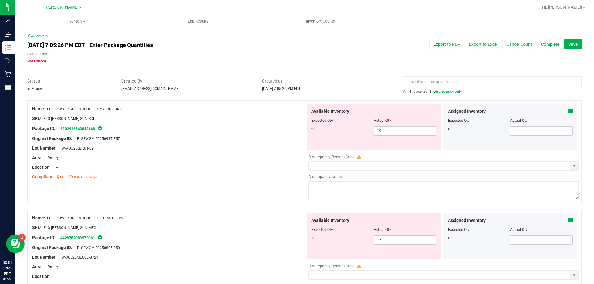
click at [446, 93] on span "Discrepancy only" at bounding box center [447, 91] width 28 height 4
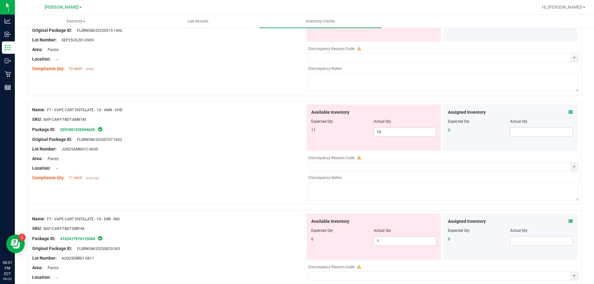
scroll to position [651, 0]
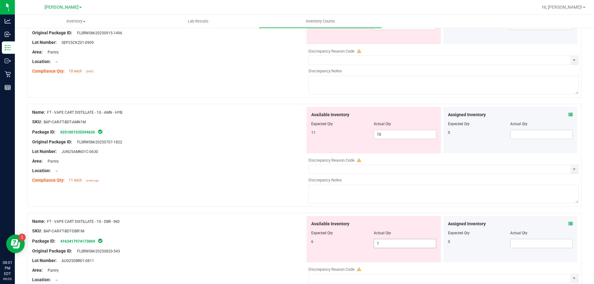
click at [389, 245] on input "1" at bounding box center [405, 243] width 62 height 9
type input "6"
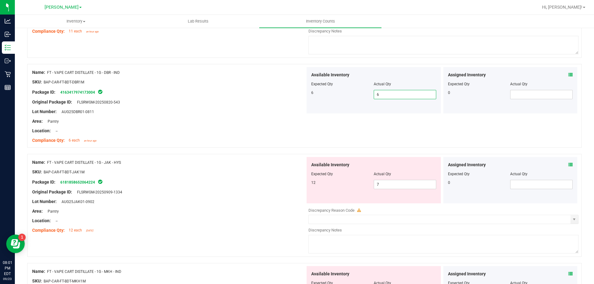
scroll to position [802, 0]
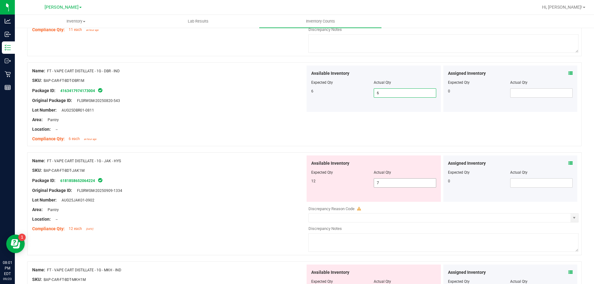
click at [395, 184] on input "7" at bounding box center [405, 183] width 62 height 9
type input "12"
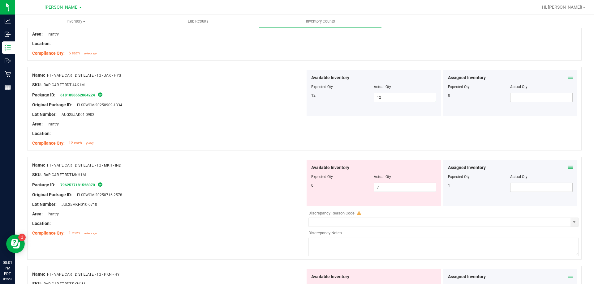
scroll to position [889, 0]
click at [389, 188] on input "7" at bounding box center [405, 186] width 62 height 9
click at [568, 166] on icon at bounding box center [570, 166] width 4 height 4
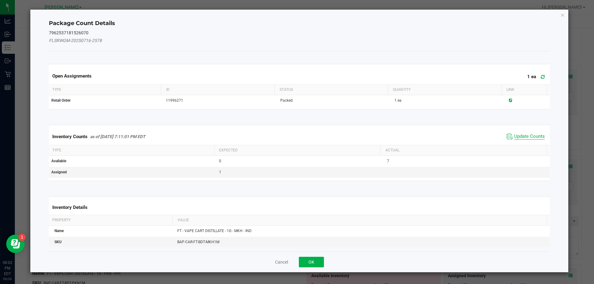
click at [524, 138] on span "Update Counts" at bounding box center [529, 137] width 31 height 6
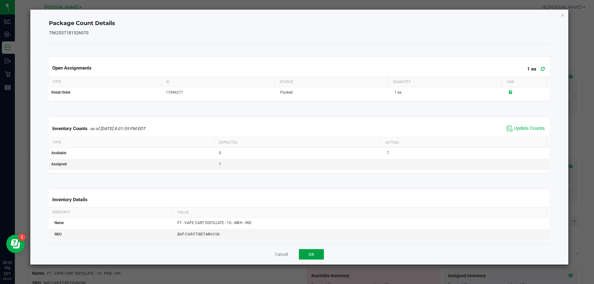
click at [317, 258] on button "OK" at bounding box center [311, 254] width 25 height 11
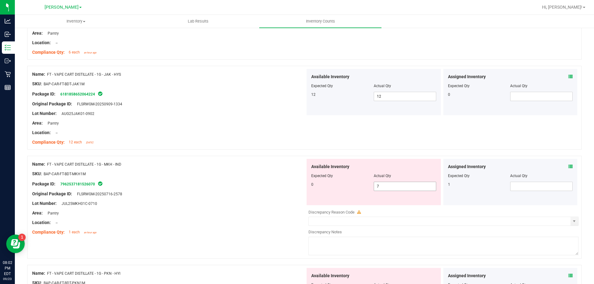
click at [396, 188] on input "7" at bounding box center [405, 186] width 62 height 9
drag, startPoint x: 405, startPoint y: 186, endPoint x: 292, endPoint y: 171, distance: 113.9
click at [292, 171] on div "Name: FT - VAPE CART DISTILLATE - 1G - MKH - IND SKU: BAP-CAR-FT-BDT-MKH1M Pack…" at bounding box center [304, 207] width 554 height 103
type input "0"
click at [219, 149] on div "Name: FT - VAPE CART DISTILLATE - 1G - JAK - HYS SKU: BAP-CAR-FT-BDT-JAK1M Pack…" at bounding box center [304, 108] width 554 height 84
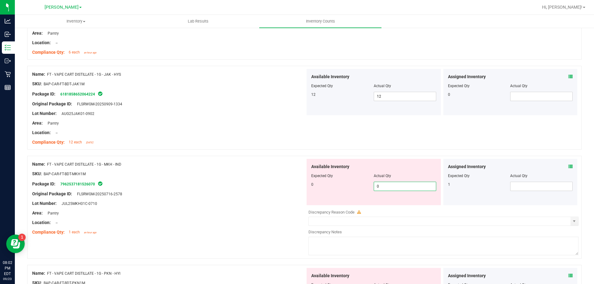
type input "0"
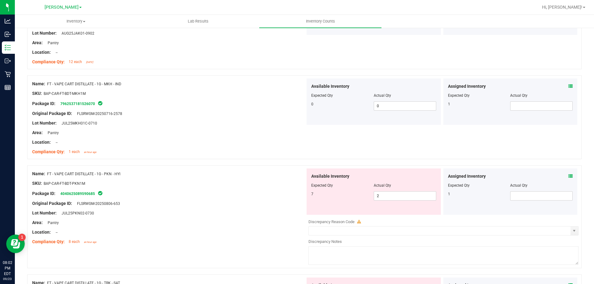
scroll to position [969, 0]
click at [402, 195] on input "2" at bounding box center [405, 195] width 62 height 9
type input "7"
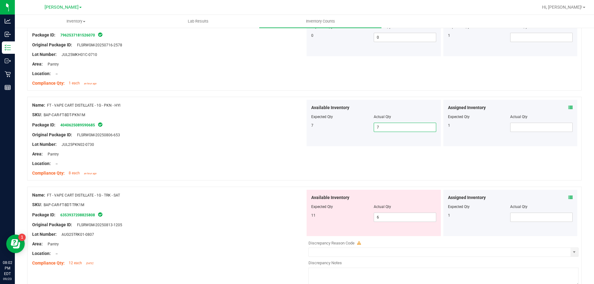
scroll to position [1084, 0]
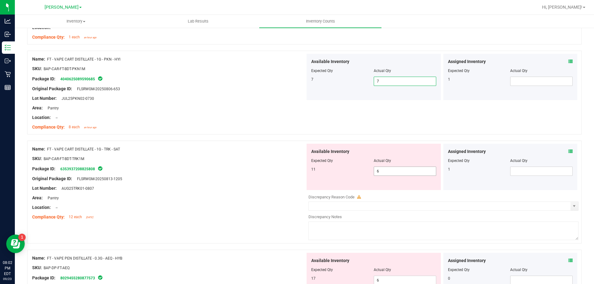
click at [397, 173] on input "6" at bounding box center [405, 171] width 62 height 9
type input "11"
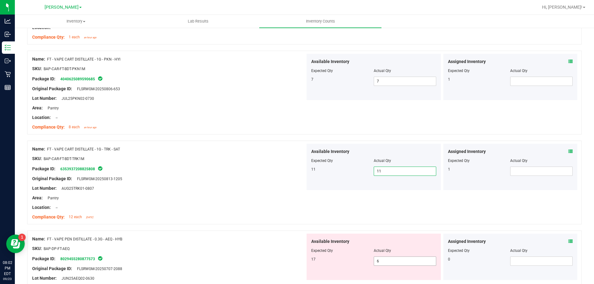
click at [410, 263] on input "6" at bounding box center [405, 261] width 62 height 9
type input "17"
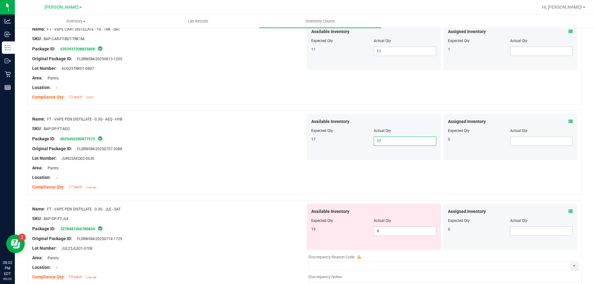
scroll to position [1207, 0]
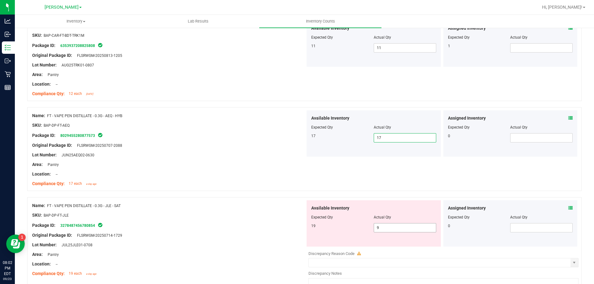
click at [392, 228] on input "9" at bounding box center [405, 228] width 62 height 9
type input "19"
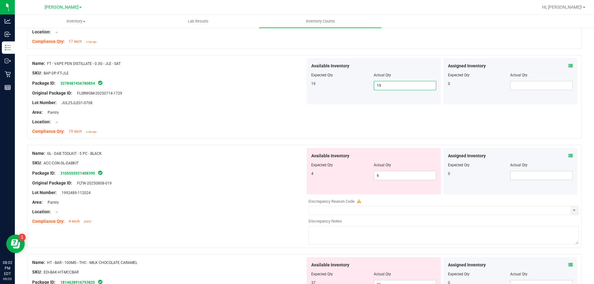
scroll to position [1353, 0]
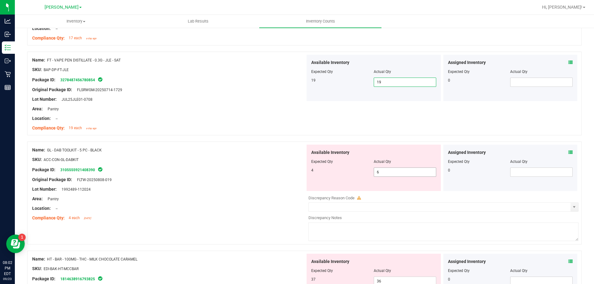
click at [399, 173] on input "6" at bounding box center [405, 172] width 62 height 9
type input "4"
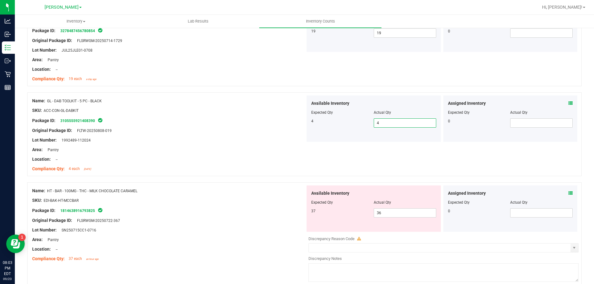
scroll to position [1431, 0]
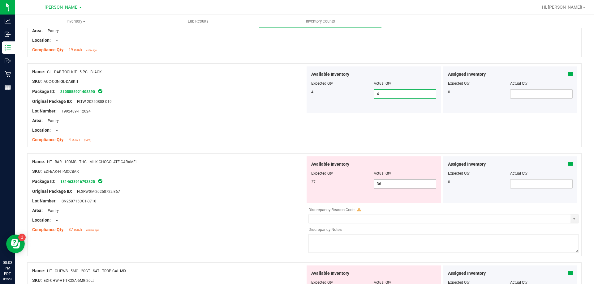
click at [400, 185] on input "36" at bounding box center [405, 184] width 62 height 9
click at [568, 163] on icon at bounding box center [570, 164] width 4 height 4
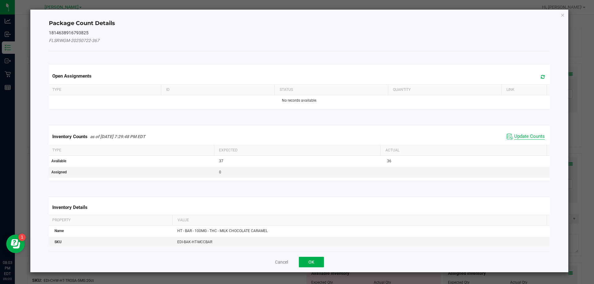
click at [516, 137] on span "Update Counts" at bounding box center [529, 137] width 31 height 6
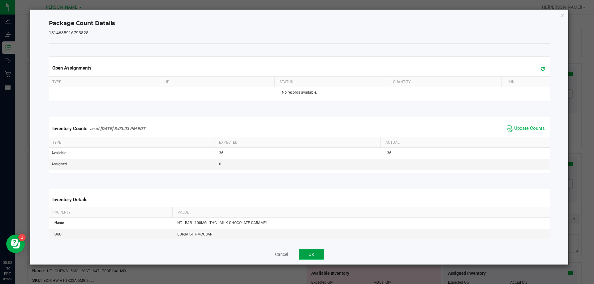
click at [319, 253] on button "OK" at bounding box center [311, 254] width 25 height 11
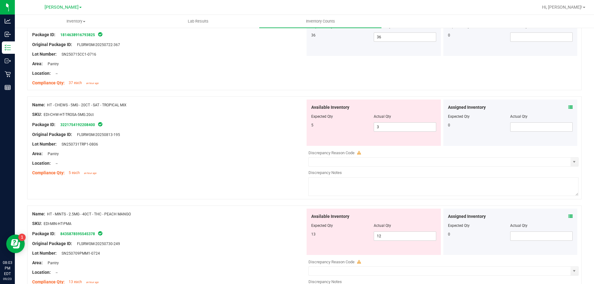
scroll to position [1578, 0]
click at [568, 105] on icon at bounding box center [570, 107] width 4 height 4
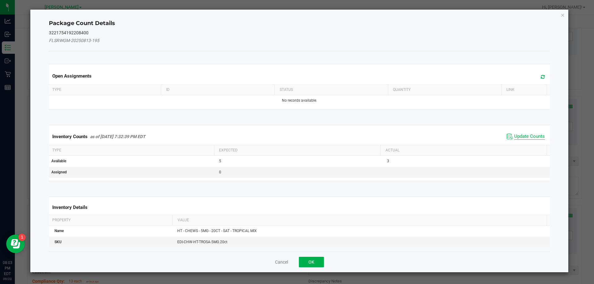
click at [515, 137] on span "Update Counts" at bounding box center [529, 137] width 31 height 6
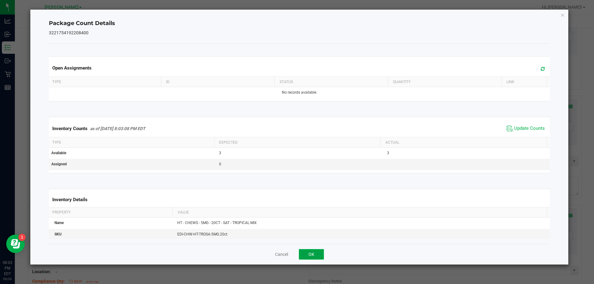
click at [315, 257] on button "OK" at bounding box center [311, 254] width 25 height 11
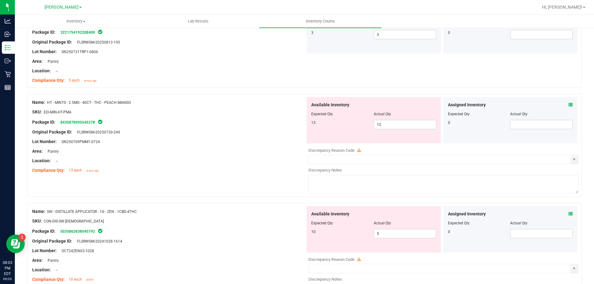
scroll to position [1671, 0]
click at [568, 104] on icon at bounding box center [570, 104] width 4 height 4
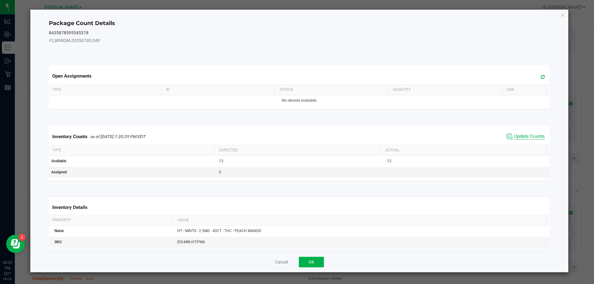
click at [519, 138] on span "Update Counts" at bounding box center [529, 137] width 31 height 6
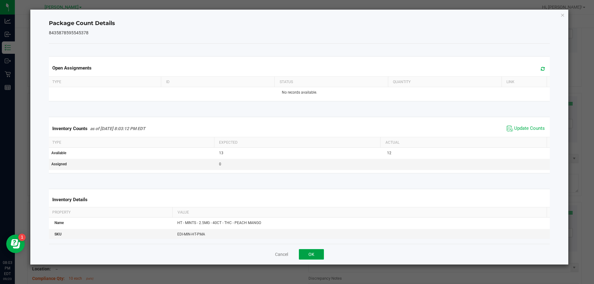
click at [320, 256] on button "OK" at bounding box center [311, 254] width 25 height 11
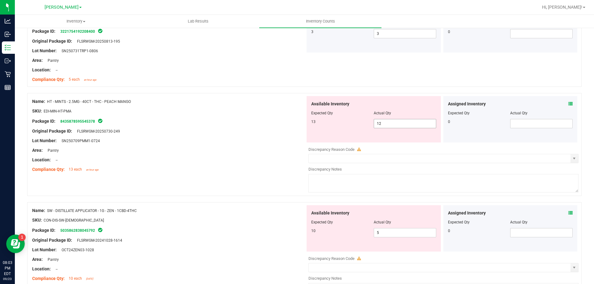
click at [404, 124] on input "12" at bounding box center [405, 123] width 62 height 9
click at [393, 231] on input "5" at bounding box center [405, 232] width 62 height 9
type input "10"
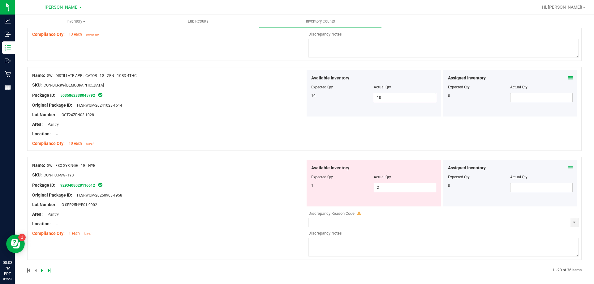
scroll to position [1809, 0]
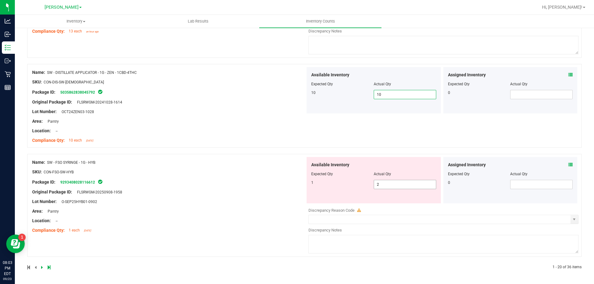
click at [399, 183] on input "2" at bounding box center [405, 184] width 62 height 9
click at [568, 164] on icon at bounding box center [570, 165] width 4 height 4
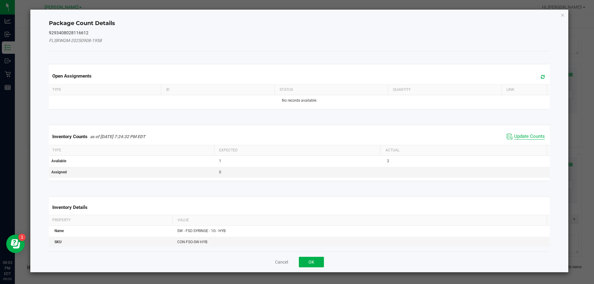
click at [517, 138] on span "Update Counts" at bounding box center [529, 137] width 31 height 6
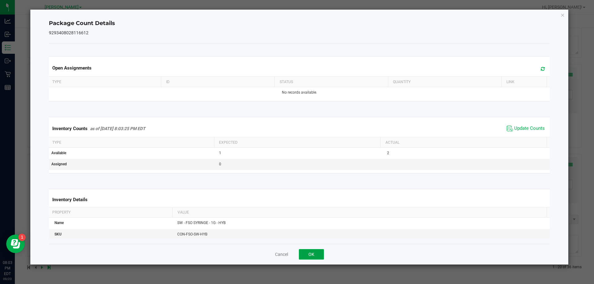
click at [322, 252] on button "OK" at bounding box center [311, 254] width 25 height 11
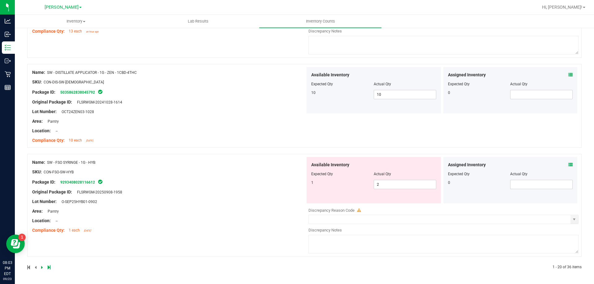
drag, startPoint x: 96, startPoint y: 161, endPoint x: 48, endPoint y: 156, distance: 49.2
click at [48, 156] on div "Name: SW - FSO SYRINGE - 1G - HYB SKU: CON-FSO-SW-HYB Package ID: 9293408028116…" at bounding box center [304, 205] width 554 height 103
copy span "SW - FSO SYRINGE - 1G - HYB"
drag, startPoint x: 397, startPoint y: 183, endPoint x: 315, endPoint y: 196, distance: 82.7
click at [297, 184] on div "Name: SW - FSO SYRINGE - 1G - HYB SKU: CON-FSO-SW-HYB Package ID: 9293408028116…" at bounding box center [304, 205] width 554 height 103
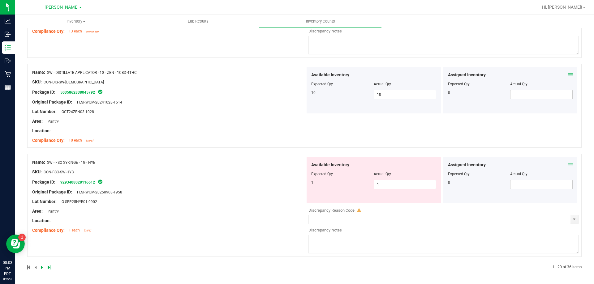
type input "1"
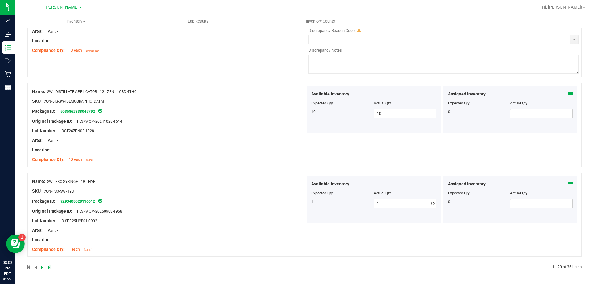
scroll to position [1790, 0]
click at [41, 269] on icon at bounding box center [42, 268] width 2 height 4
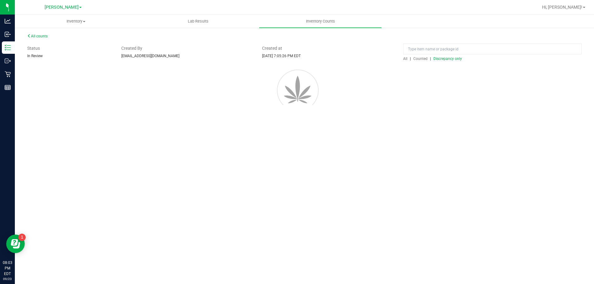
scroll to position [0, 0]
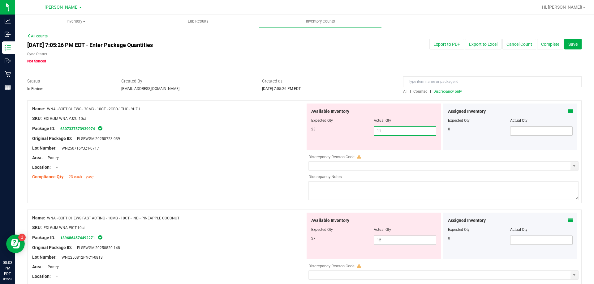
click at [412, 130] on span "11 11" at bounding box center [404, 130] width 62 height 9
click at [568, 112] on icon at bounding box center [570, 111] width 4 height 4
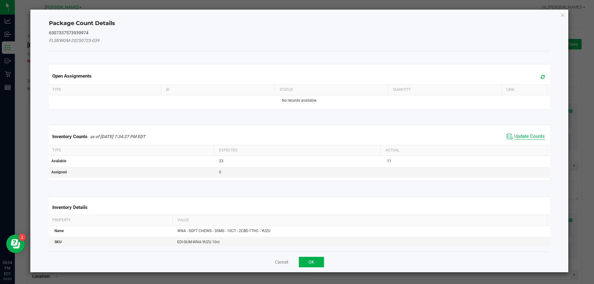
click at [521, 138] on span "Update Counts" at bounding box center [529, 137] width 31 height 6
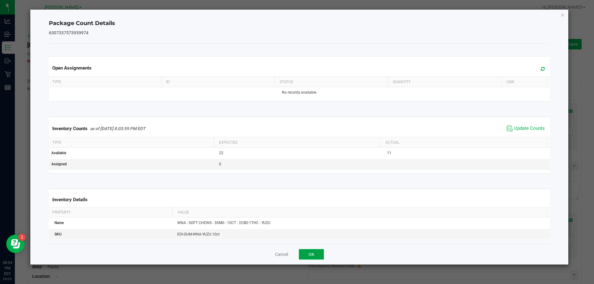
click at [314, 252] on button "OK" at bounding box center [311, 254] width 25 height 11
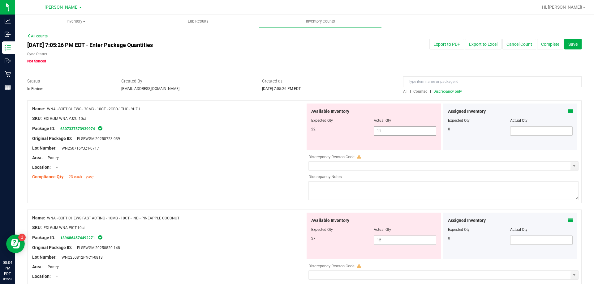
click at [398, 133] on input "11" at bounding box center [405, 131] width 62 height 9
type input "1"
type input "22"
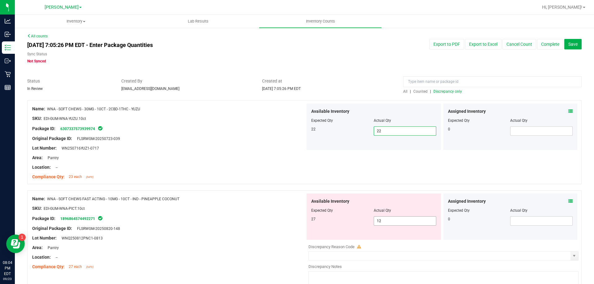
click at [401, 220] on input "12" at bounding box center [405, 221] width 62 height 9
type input "1"
type input "27"
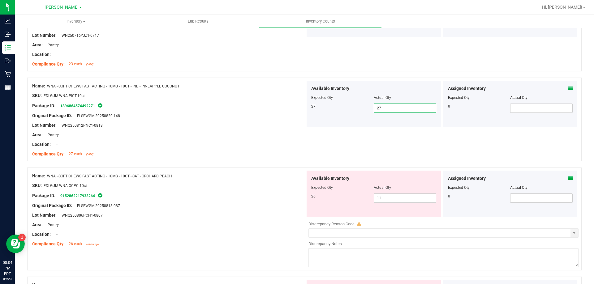
scroll to position [114, 0]
click at [389, 197] on input "11" at bounding box center [405, 197] width 62 height 9
type input "1"
type input "26"
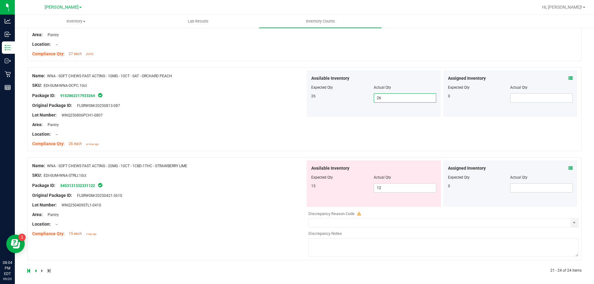
scroll to position [216, 0]
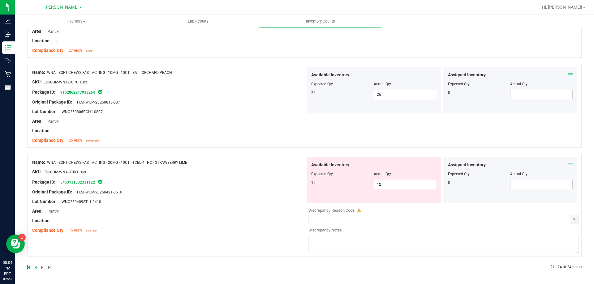
click at [399, 186] on input "12" at bounding box center [405, 184] width 62 height 9
type input "15"
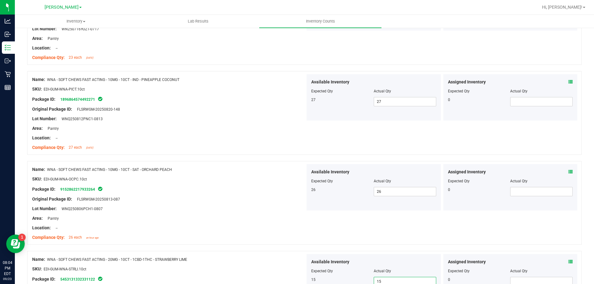
scroll to position [0, 0]
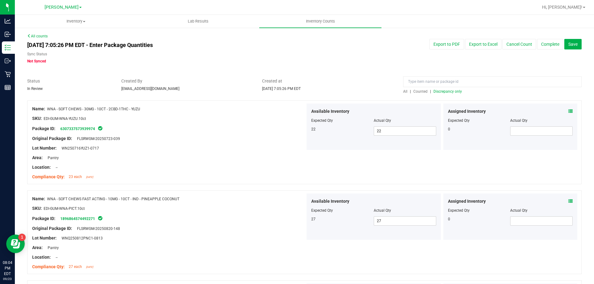
click at [447, 91] on span "Discrepancy only" at bounding box center [447, 91] width 28 height 4
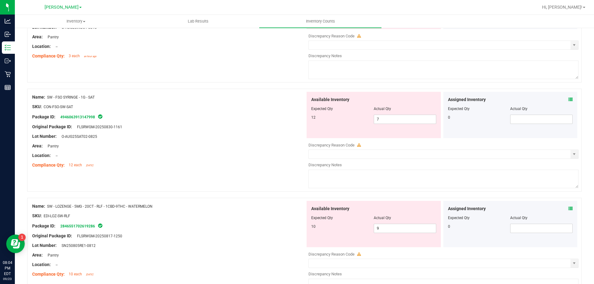
scroll to position [958, 0]
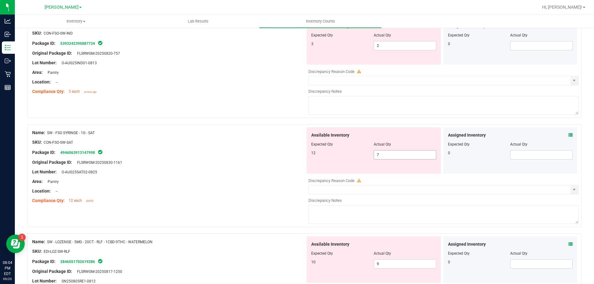
click at [382, 155] on span "7 7" at bounding box center [404, 154] width 62 height 9
type input "12"
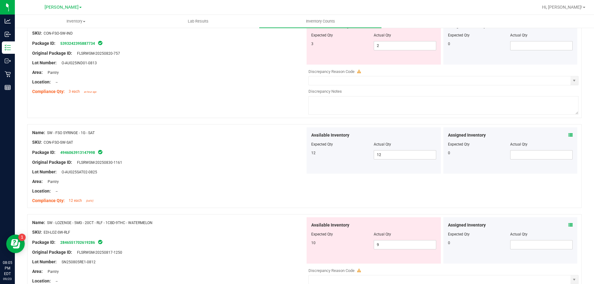
click at [226, 152] on div "Package ID: 4946063913147998" at bounding box center [168, 152] width 273 height 7
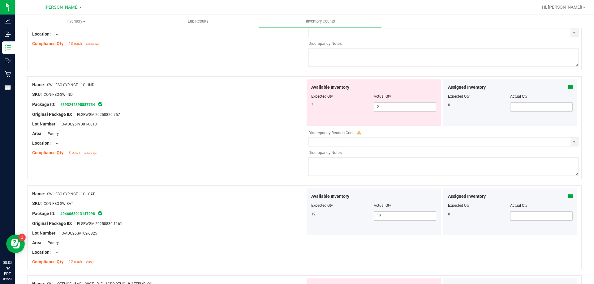
scroll to position [897, 0]
click at [568, 87] on icon at bounding box center [570, 88] width 4 height 4
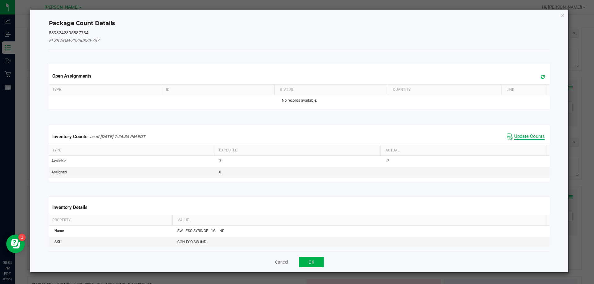
click at [517, 135] on span "Update Counts" at bounding box center [529, 137] width 31 height 6
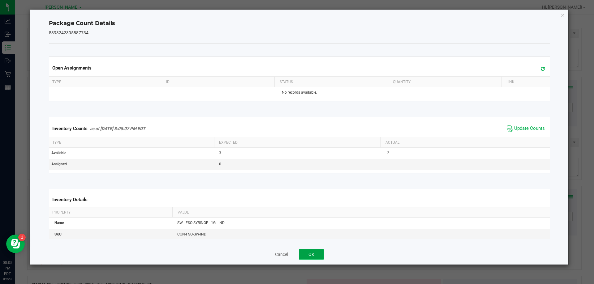
click at [311, 254] on button "OK" at bounding box center [311, 254] width 25 height 11
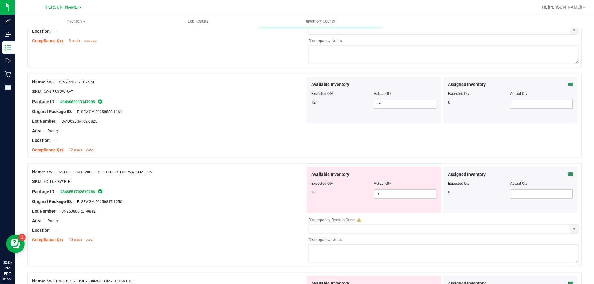
scroll to position [1014, 0]
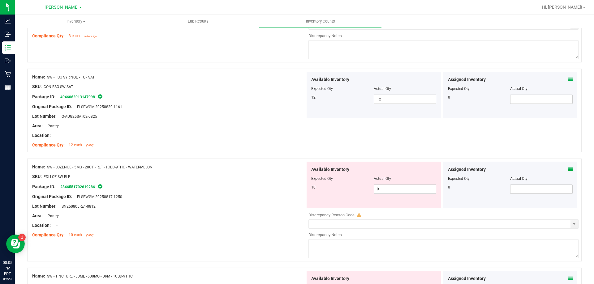
click at [393, 194] on div "Available Inventory Expected Qty Actual Qty 10 9 9" at bounding box center [373, 185] width 134 height 46
click at [390, 190] on span "9 9" at bounding box center [404, 189] width 62 height 9
click at [557, 164] on div "Assigned Inventory Expected Qty Actual Qty 0" at bounding box center [510, 185] width 134 height 46
click at [568, 169] on icon at bounding box center [570, 169] width 4 height 4
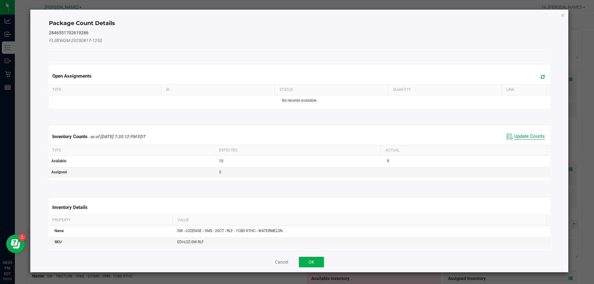
click at [522, 136] on span "Update Counts" at bounding box center [529, 137] width 31 height 6
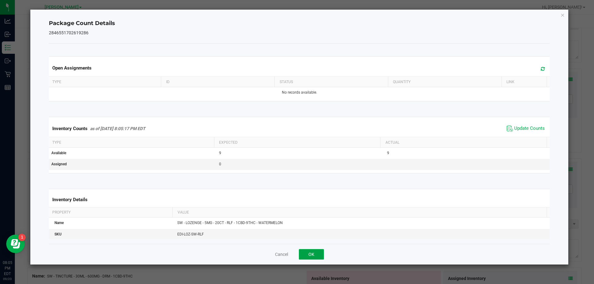
click at [320, 252] on button "OK" at bounding box center [311, 254] width 25 height 11
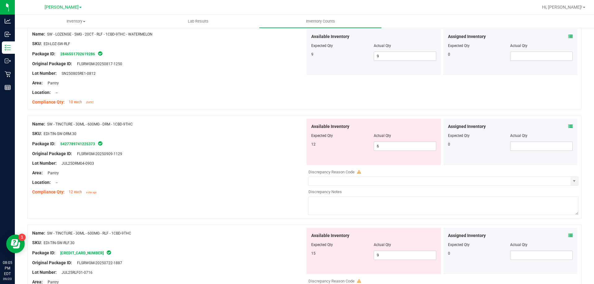
scroll to position [1160, 0]
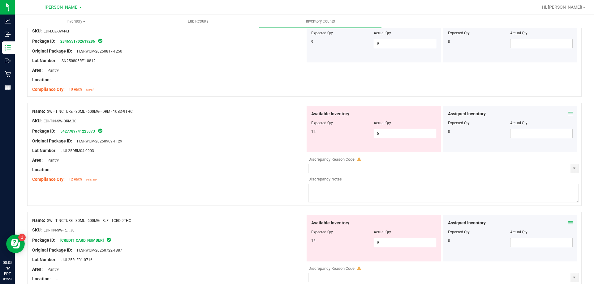
click at [568, 113] on icon at bounding box center [570, 114] width 4 height 4
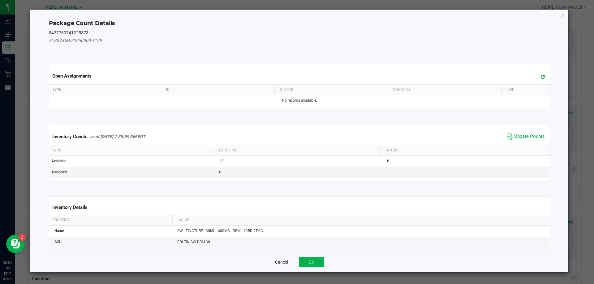
click at [279, 263] on button "Cancel" at bounding box center [281, 262] width 13 height 6
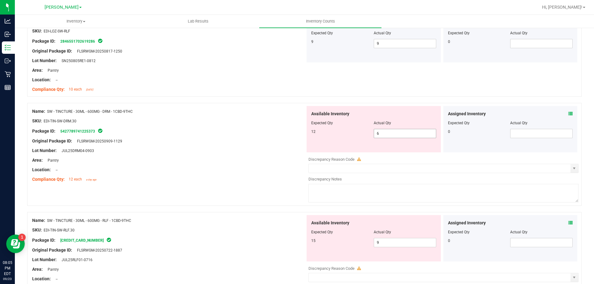
click at [408, 133] on input "6" at bounding box center [405, 133] width 62 height 9
type input "6"
type input "9"
click at [568, 114] on icon at bounding box center [570, 114] width 4 height 4
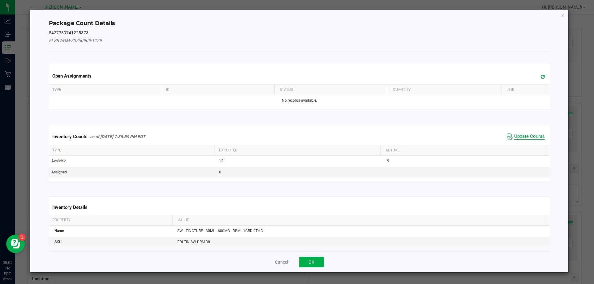
click at [525, 136] on span "Update Counts" at bounding box center [529, 137] width 31 height 6
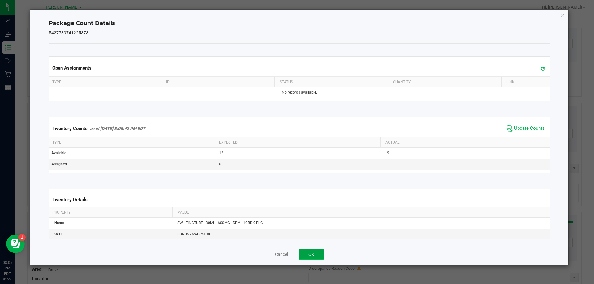
click at [321, 257] on button "OK" at bounding box center [311, 254] width 25 height 11
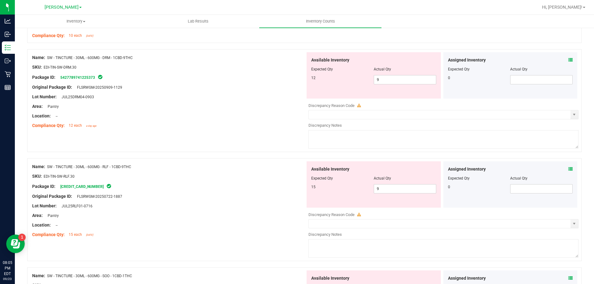
scroll to position [1256, 0]
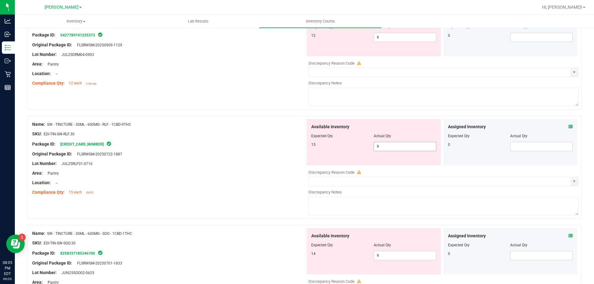
click at [405, 148] on input "9" at bounding box center [405, 146] width 62 height 9
type input "15"
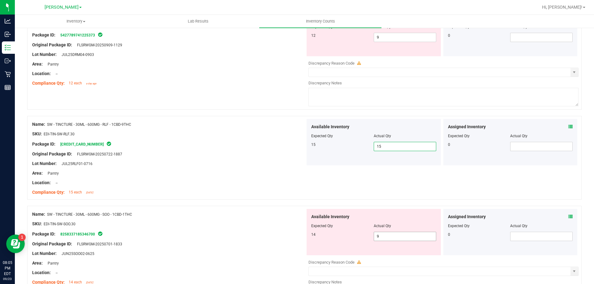
click at [397, 234] on input "9" at bounding box center [405, 236] width 62 height 9
type input "14"
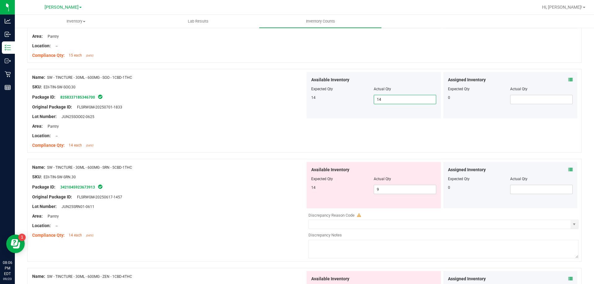
scroll to position [1393, 0]
click at [394, 190] on input "9" at bounding box center [405, 189] width 62 height 9
type input "14"
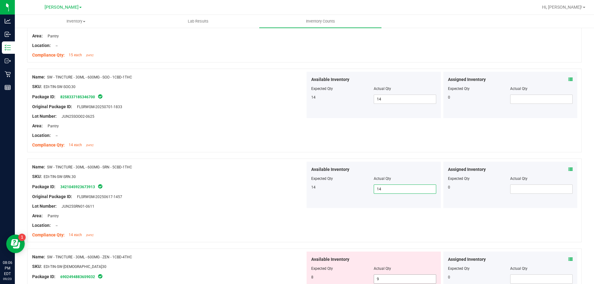
click at [407, 278] on input "9" at bounding box center [405, 279] width 62 height 9
click at [568, 259] on icon at bounding box center [570, 259] width 4 height 4
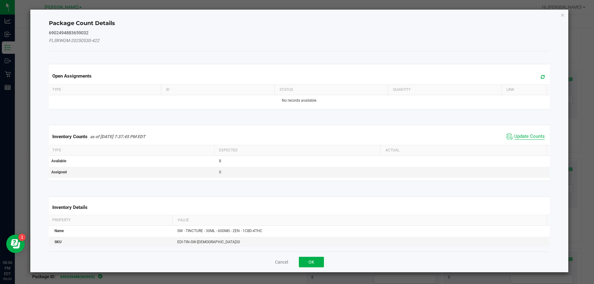
click at [520, 138] on span "Update Counts" at bounding box center [529, 137] width 31 height 6
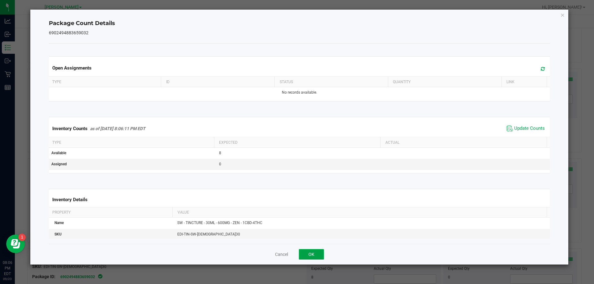
click at [317, 256] on button "OK" at bounding box center [311, 254] width 25 height 11
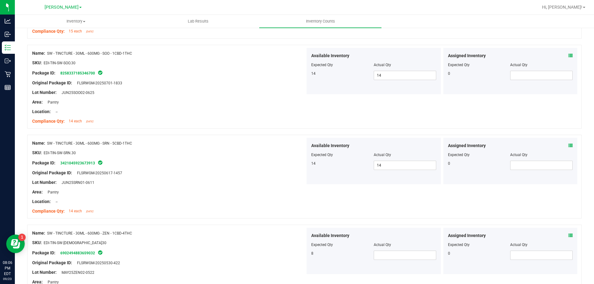
scroll to position [1423, 0]
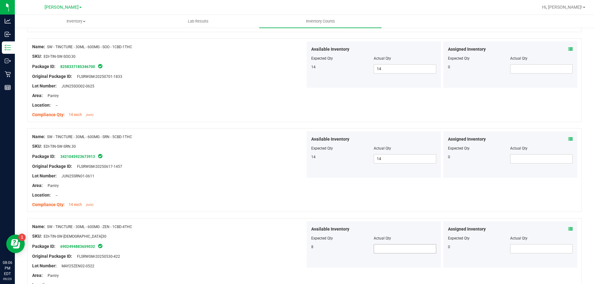
click at [403, 248] on input "text" at bounding box center [405, 249] width 62 height 9
type input "9"
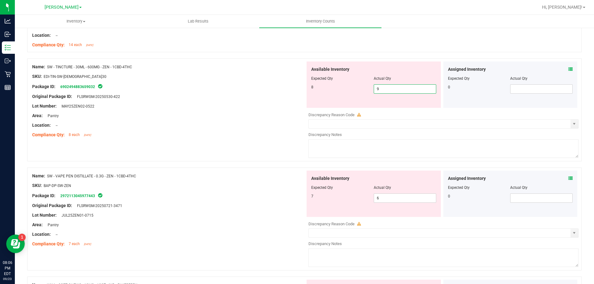
scroll to position [1607, 0]
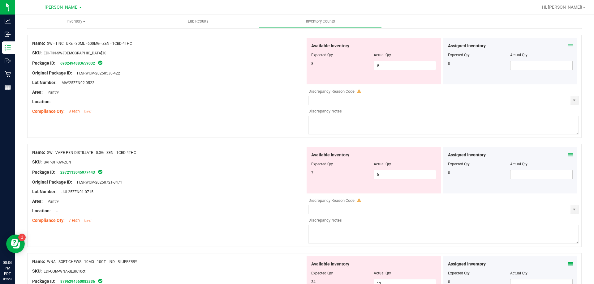
click at [395, 175] on input "6" at bounding box center [405, 174] width 62 height 9
click at [568, 155] on icon at bounding box center [570, 155] width 4 height 4
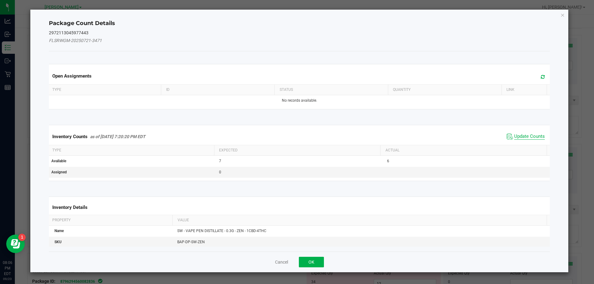
click at [522, 135] on span "Update Counts" at bounding box center [529, 137] width 31 height 6
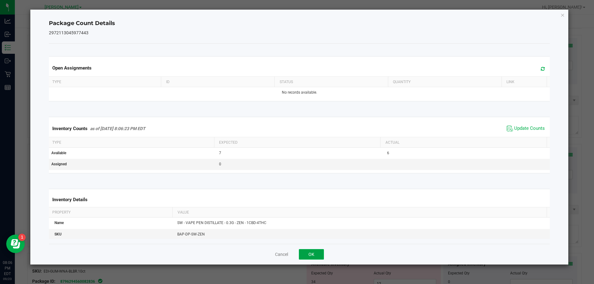
click at [311, 255] on button "OK" at bounding box center [311, 254] width 25 height 11
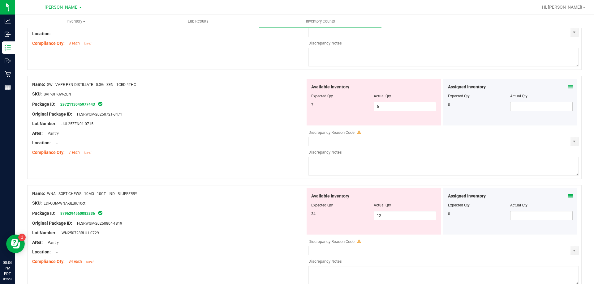
scroll to position [1675, 0]
click at [391, 107] on input "6" at bounding box center [405, 106] width 62 height 9
type input "7"
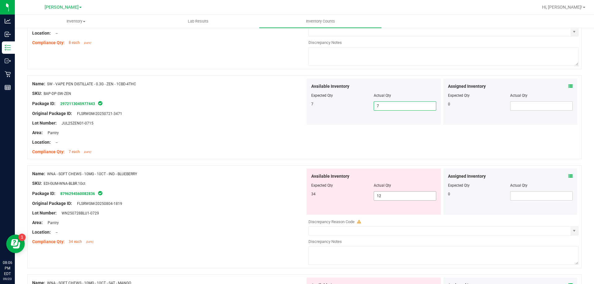
click at [401, 200] on span "12 12" at bounding box center [404, 195] width 62 height 9
click at [392, 197] on input "12" at bounding box center [405, 196] width 62 height 9
type input "1"
type input "34"
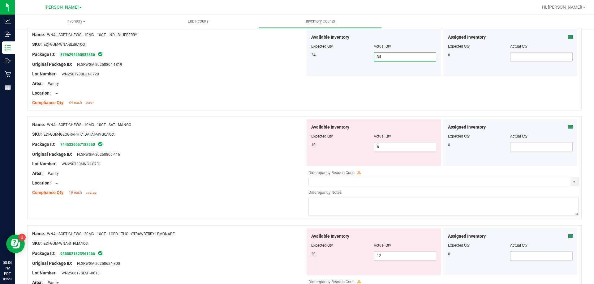
scroll to position [1816, 0]
click at [397, 147] on input "6" at bounding box center [405, 145] width 62 height 9
click at [391, 155] on div "Available Inventory Expected Qty Actual Qty 19 6" at bounding box center [373, 141] width 134 height 46
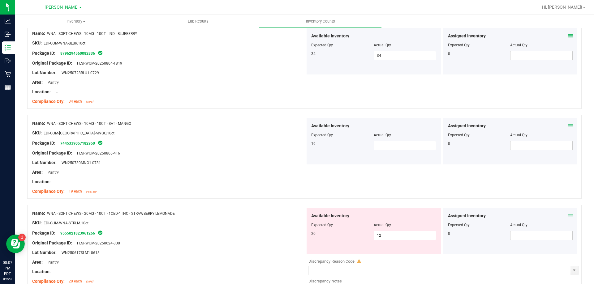
click at [391, 145] on input "text" at bounding box center [405, 145] width 62 height 9
type input "19"
click at [403, 234] on input "12" at bounding box center [405, 235] width 62 height 9
type input "1"
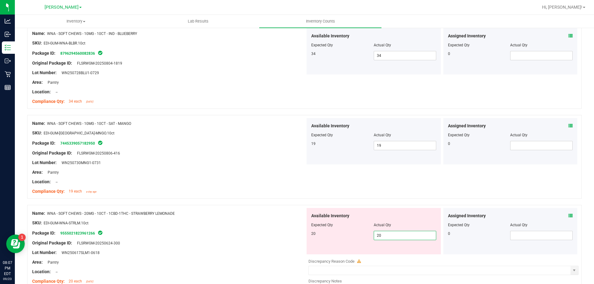
type input "20"
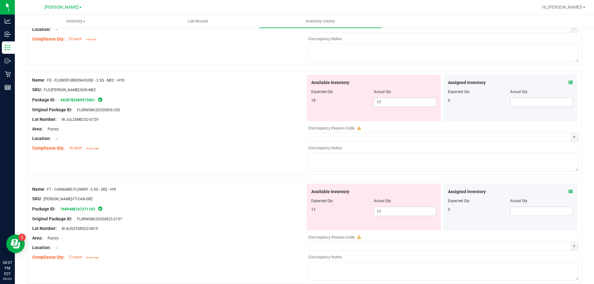
scroll to position [0, 0]
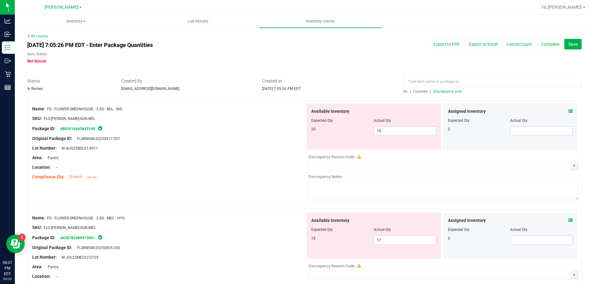
click at [450, 91] on span "Discrepancy only" at bounding box center [447, 91] width 28 height 4
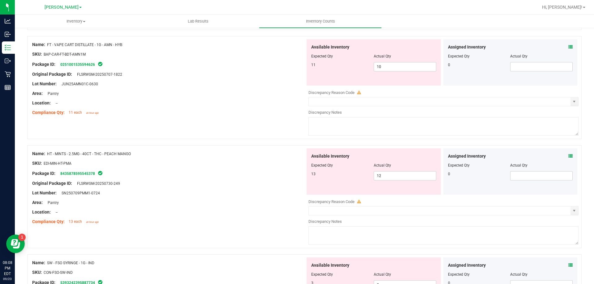
scroll to position [667, 0]
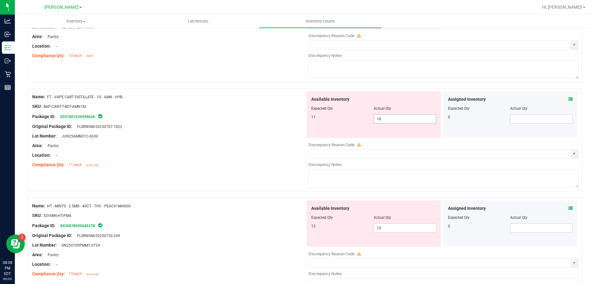
click at [411, 120] on span "10 10" at bounding box center [404, 118] width 62 height 9
type input "11"
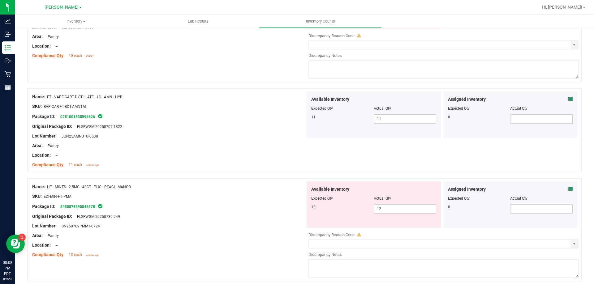
click at [214, 77] on div "Name: FT - VAPE CART CDT DISTILLATE - 1G - CKZ - HYB SKU: BAP-CAR-FT-CDT-CKZ1M …" at bounding box center [304, 30] width 554 height 103
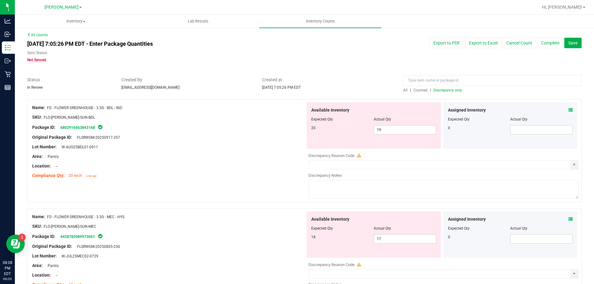
scroll to position [0, 0]
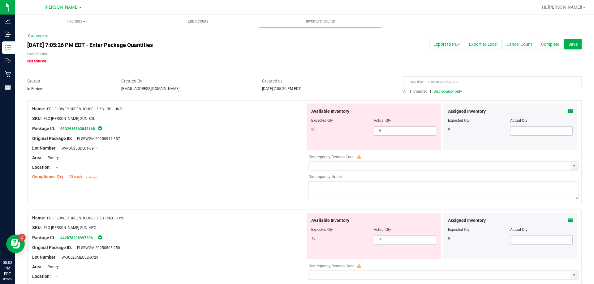
click at [450, 91] on span "Discrepancy only" at bounding box center [447, 91] width 28 height 4
click at [199, 149] on div "Lot Number: W-AUG25BDL01-0911" at bounding box center [168, 148] width 273 height 6
click at [569, 47] on button "Save" at bounding box center [572, 44] width 17 height 11
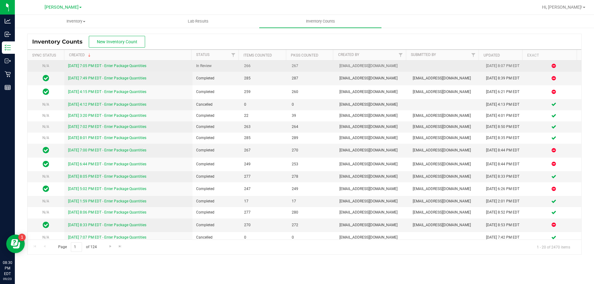
click at [125, 66] on link "[DATE] 7:05 PM EDT - Enter Package Quantities" at bounding box center [107, 66] width 78 height 4
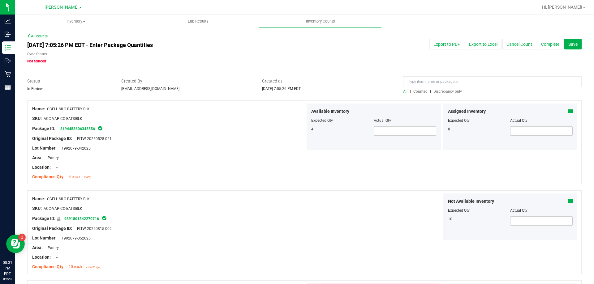
click at [259, 130] on div "Package ID: 8194458606345556" at bounding box center [168, 128] width 273 height 7
click at [444, 91] on span "Discrepancy only" at bounding box center [447, 91] width 28 height 4
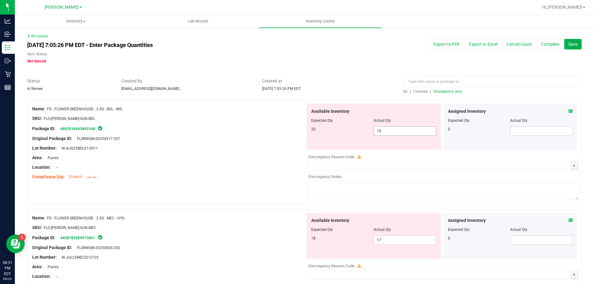
click at [402, 131] on span "19 19" at bounding box center [404, 130] width 62 height 9
type input "1"
type input "20"
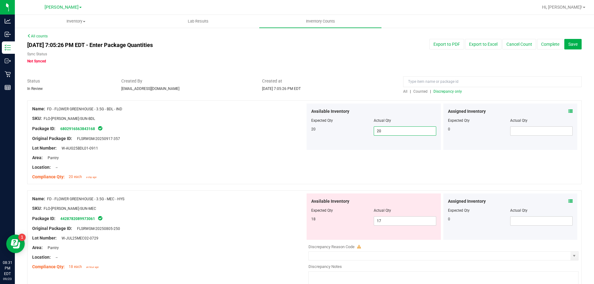
click at [237, 233] on div at bounding box center [168, 233] width 273 height 3
click at [399, 223] on input "17" at bounding box center [405, 221] width 62 height 9
type input "18"
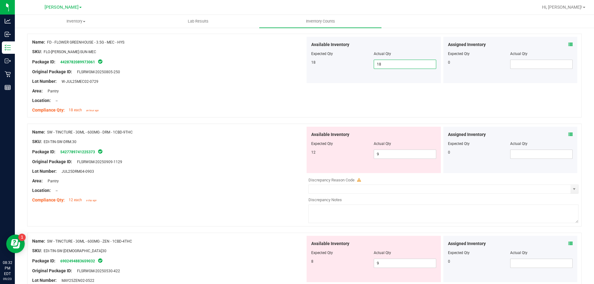
scroll to position [162, 0]
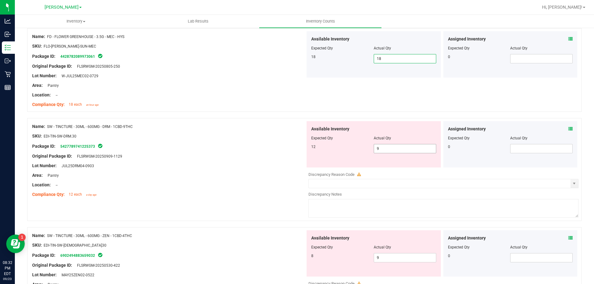
click at [404, 149] on input "9" at bounding box center [405, 148] width 62 height 9
type input "12"
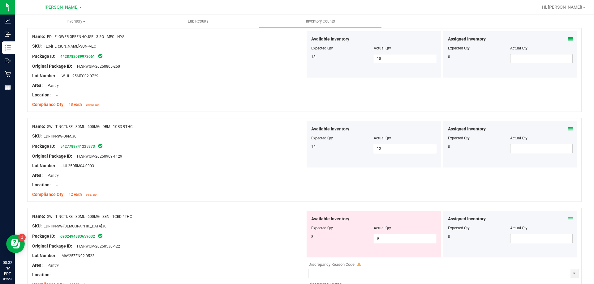
click at [397, 241] on input "9" at bounding box center [405, 238] width 62 height 9
type input "8"
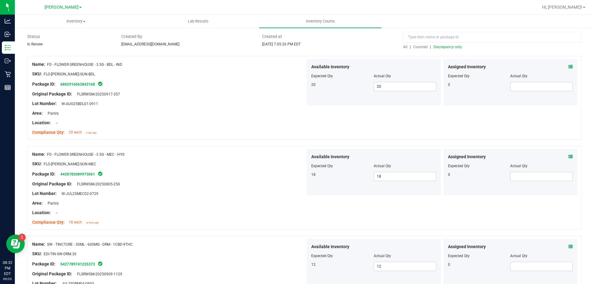
scroll to position [0, 0]
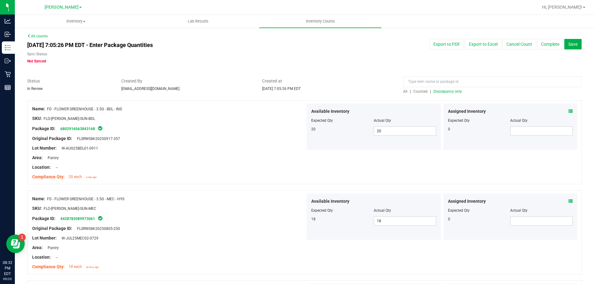
click at [445, 93] on span "Discrepancy only" at bounding box center [447, 91] width 28 height 4
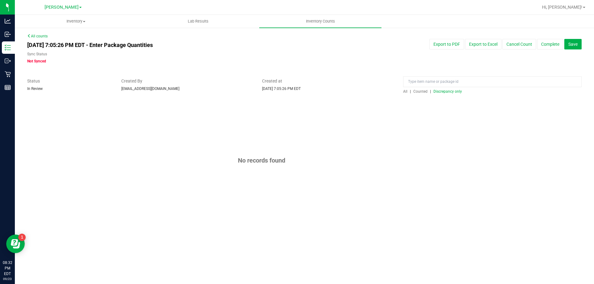
click at [347, 66] on div "All counts [DATE] 7:05:26 PM EDT - Enter Package Quantities Sync Status Not Syn…" at bounding box center [304, 129] width 554 height 193
click at [551, 45] on button "Complete" at bounding box center [550, 44] width 26 height 11
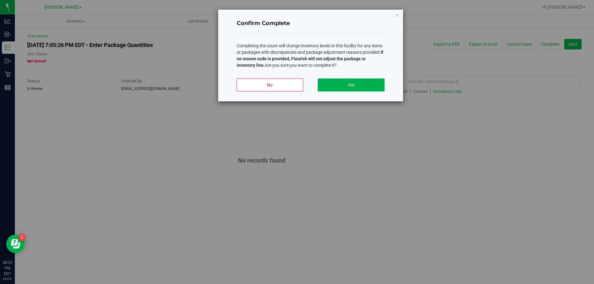
click at [349, 81] on button "Yes" at bounding box center [351, 85] width 66 height 13
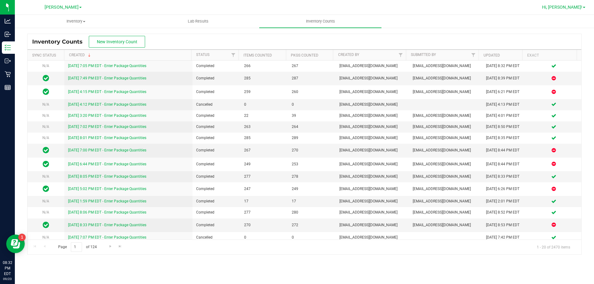
click at [582, 5] on span "Hi, [PERSON_NAME]!" at bounding box center [562, 7] width 40 height 5
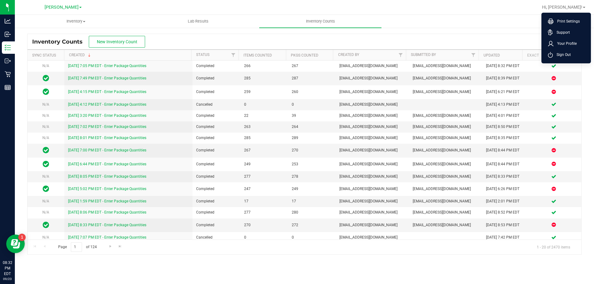
drag, startPoint x: 573, startPoint y: 55, endPoint x: 443, endPoint y: 9, distance: 137.3
click at [573, 55] on li "Sign Out" at bounding box center [566, 54] width 46 height 11
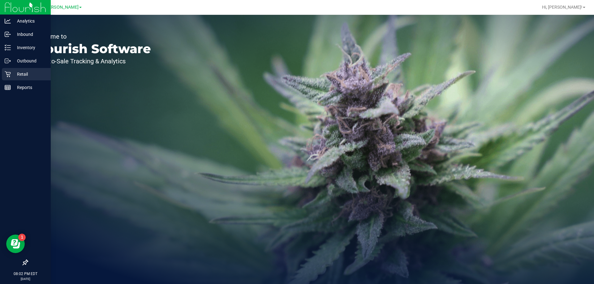
click at [10, 71] on icon at bounding box center [8, 74] width 6 height 6
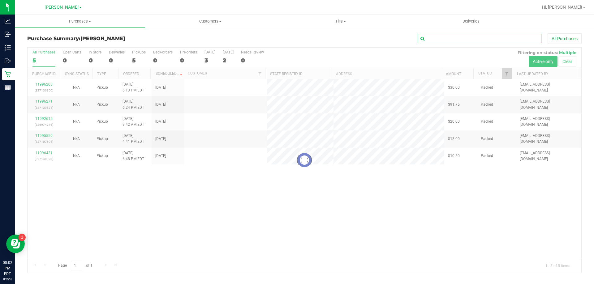
click at [466, 38] on input "text" at bounding box center [479, 38] width 124 height 9
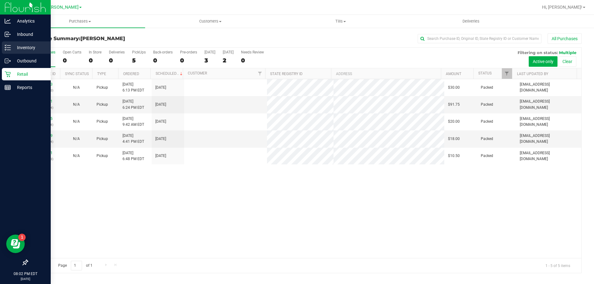
click at [21, 44] on p "Inventory" at bounding box center [29, 47] width 37 height 7
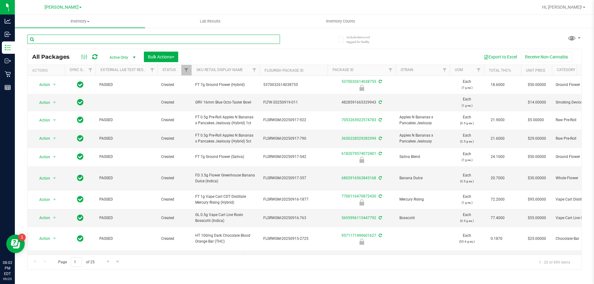
click at [61, 35] on input "text" at bounding box center [153, 39] width 253 height 9
click at [61, 36] on input "text" at bounding box center [153, 39] width 253 height 9
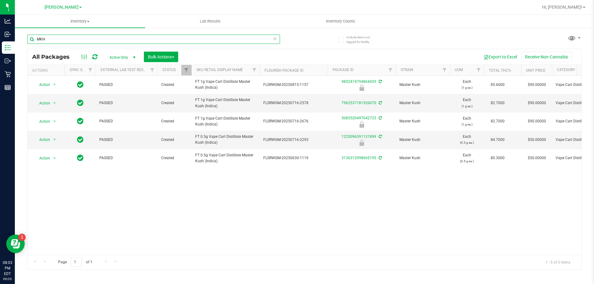
click at [153, 39] on input "MKH" at bounding box center [153, 39] width 253 height 9
paste input "SW - FSO SYRINGE - 1G - HYB"
type input "SW - FSO SYRINGE - 1G - HYB"
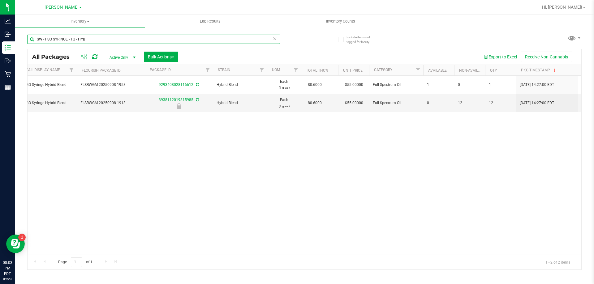
scroll to position [0, 185]
